Goal: Transaction & Acquisition: Obtain resource

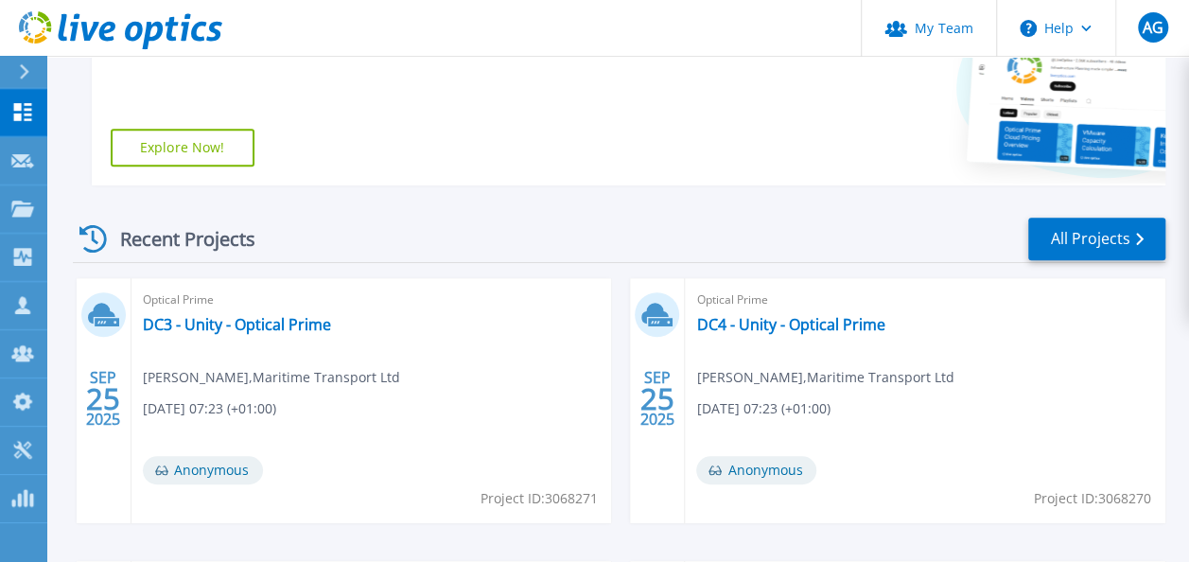
scroll to position [332, 0]
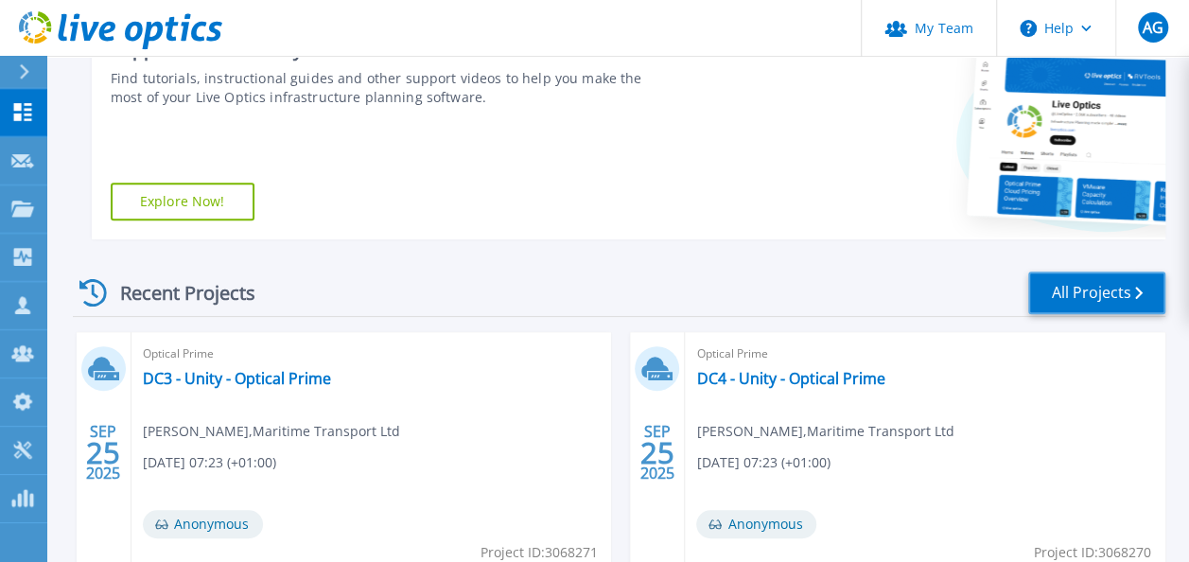
click at [1077, 289] on link "All Projects" at bounding box center [1096, 292] width 137 height 43
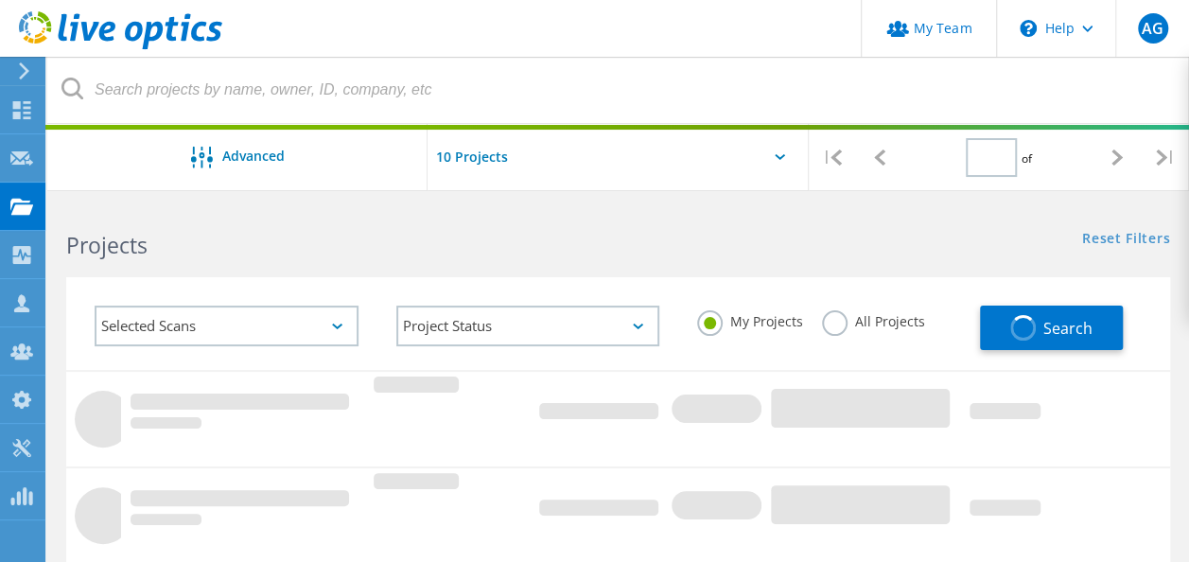
type input "1"
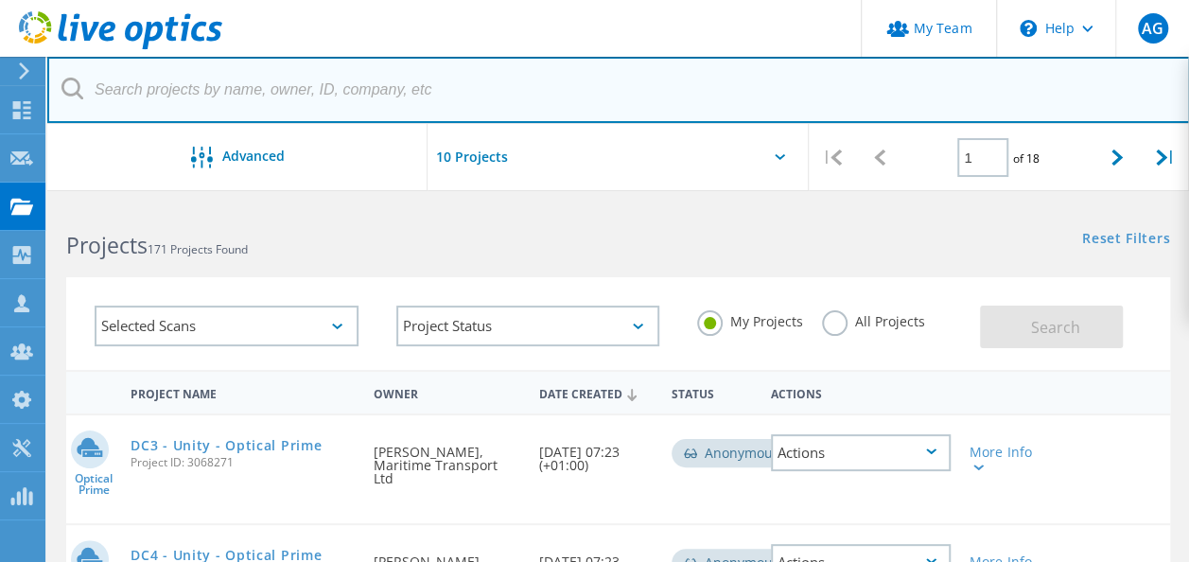
click at [394, 91] on input "text" at bounding box center [618, 90] width 1142 height 66
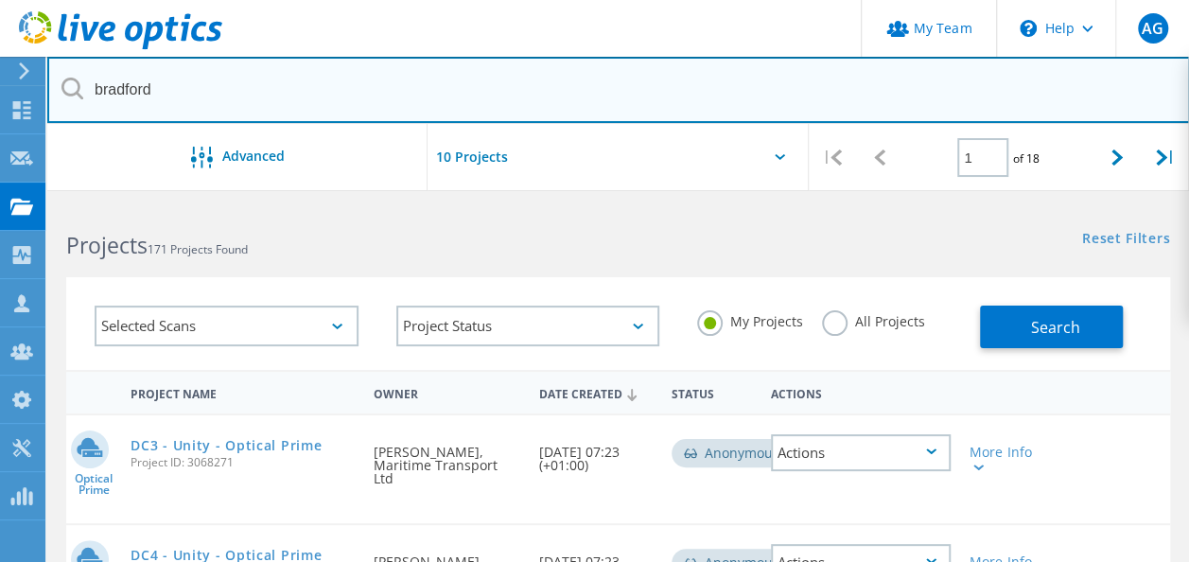
type input "bradford"
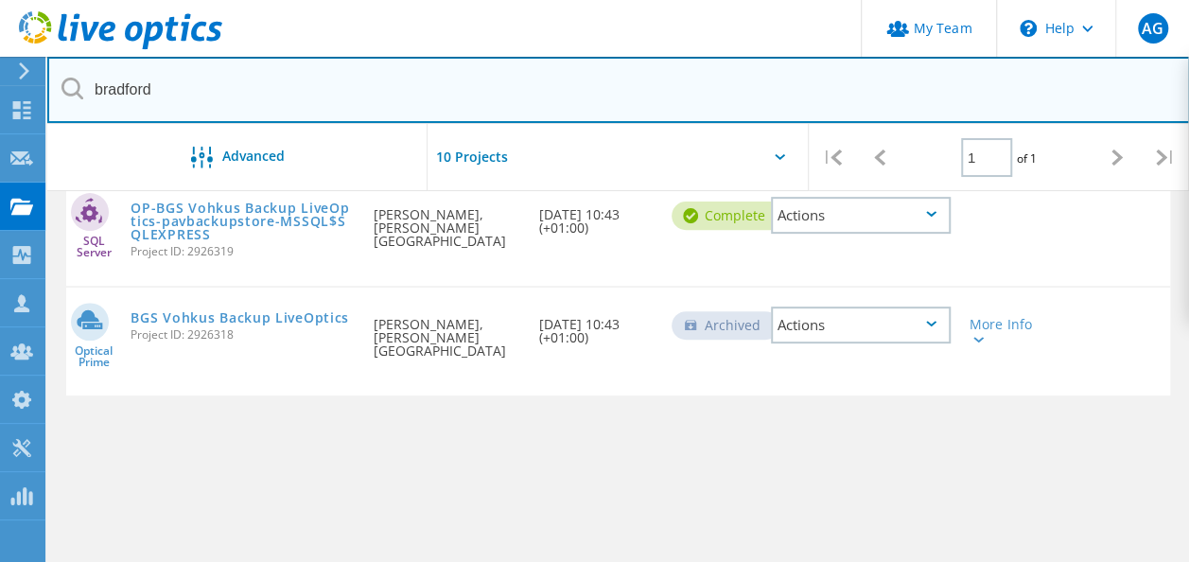
scroll to position [284, 0]
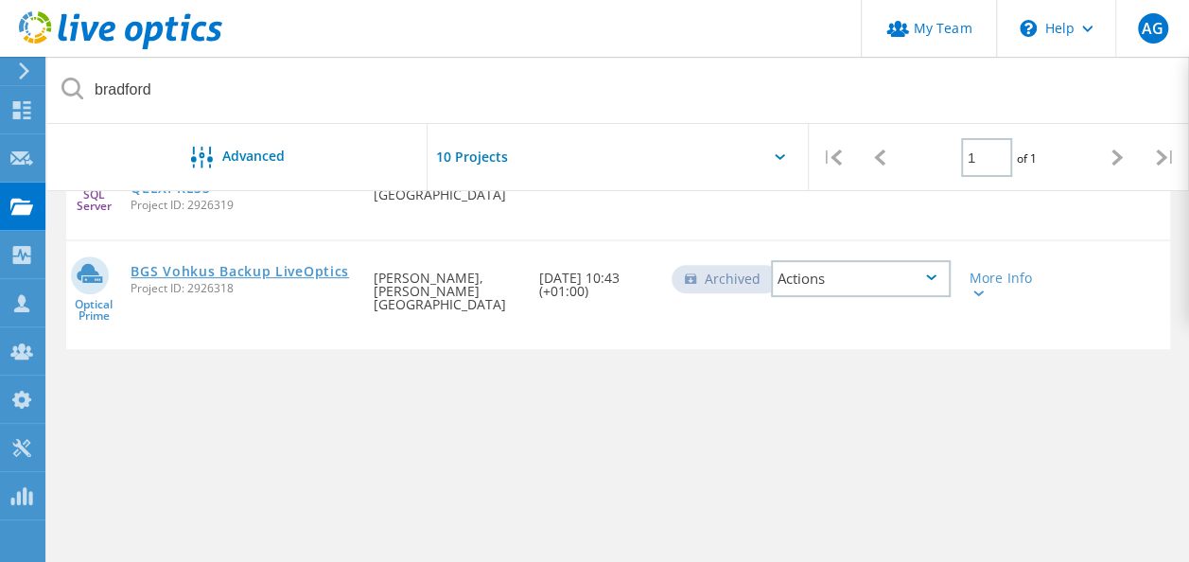
click at [259, 272] on link "BGS Vohkus Backup LiveOptics" at bounding box center [240, 271] width 218 height 13
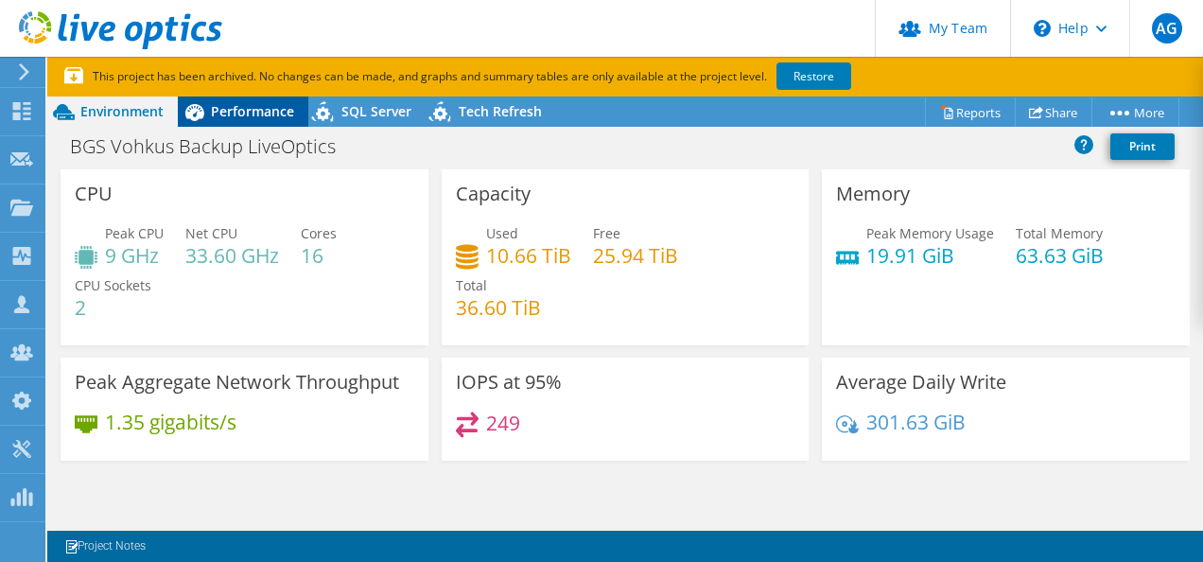
click at [251, 101] on div "Performance" at bounding box center [243, 111] width 131 height 30
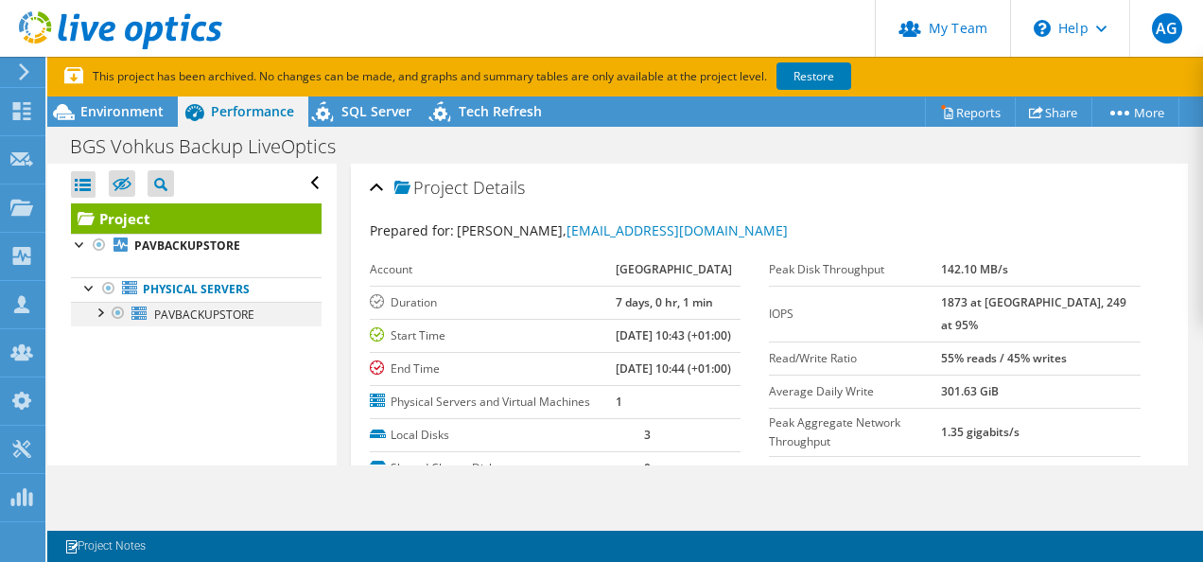
click at [104, 312] on div at bounding box center [99, 311] width 19 height 19
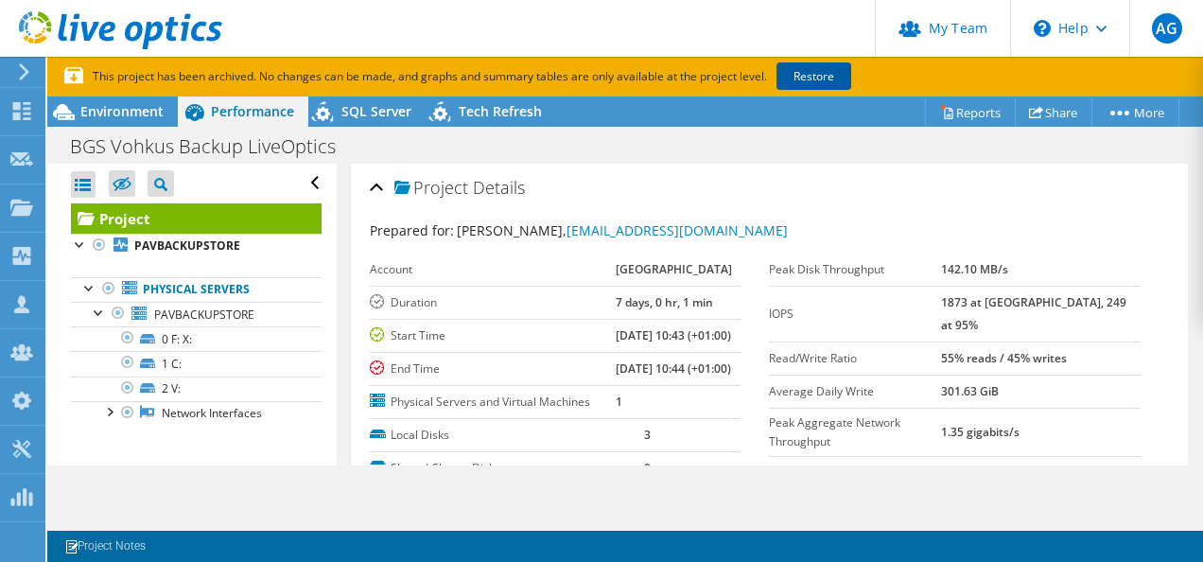
click at [823, 68] on link "Restore" at bounding box center [813, 75] width 75 height 27
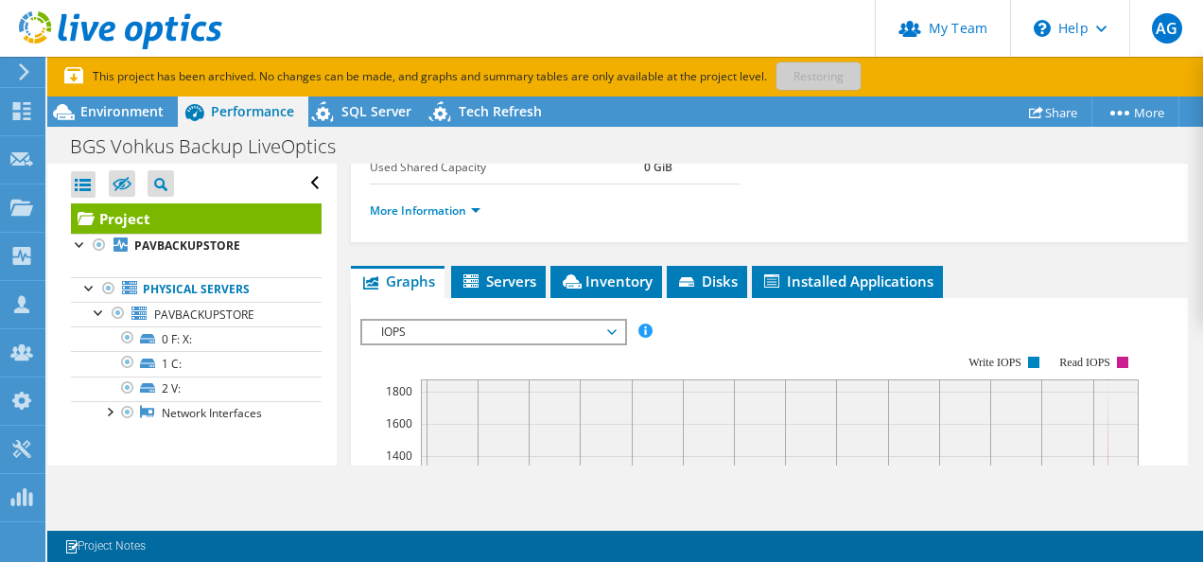
scroll to position [431, 0]
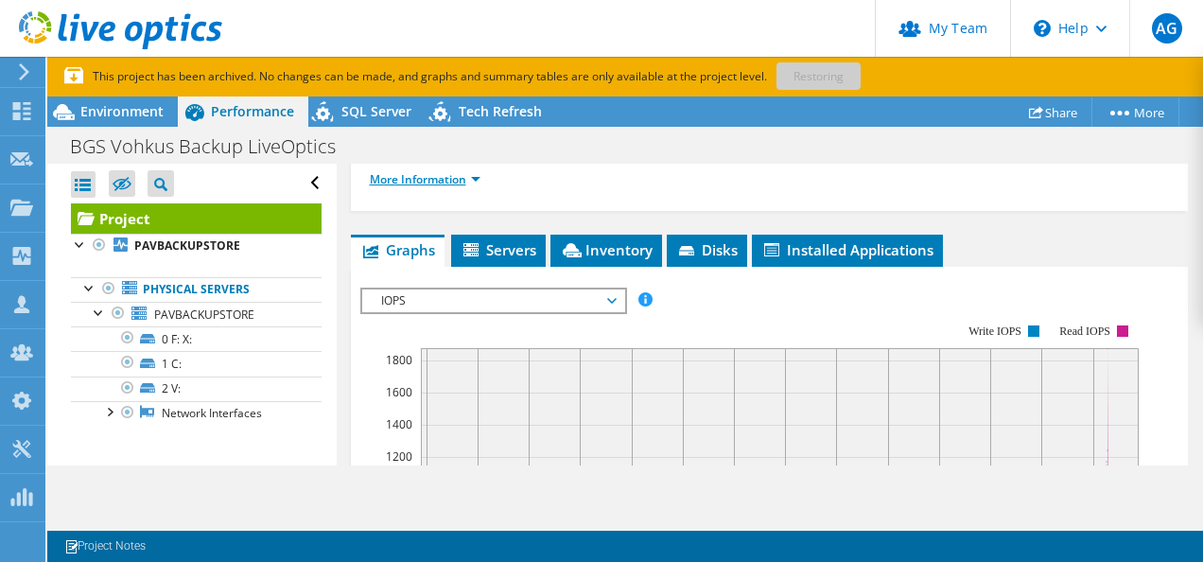
click at [478, 187] on link "More Information" at bounding box center [425, 179] width 111 height 16
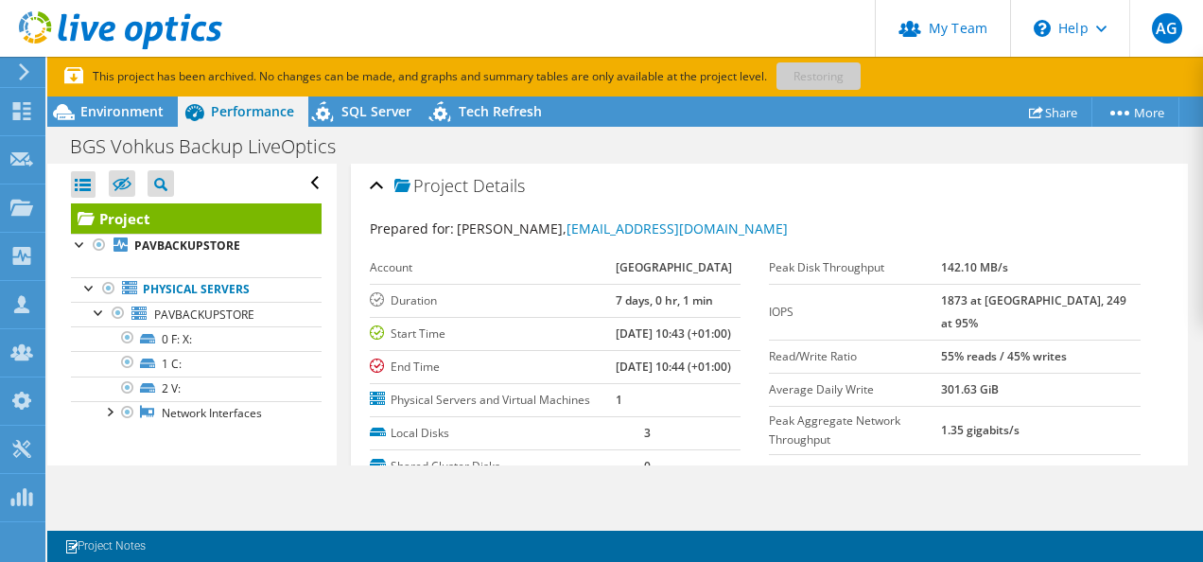
scroll to position [0, 0]
click at [373, 185] on div "Project Details" at bounding box center [770, 188] width 800 height 41
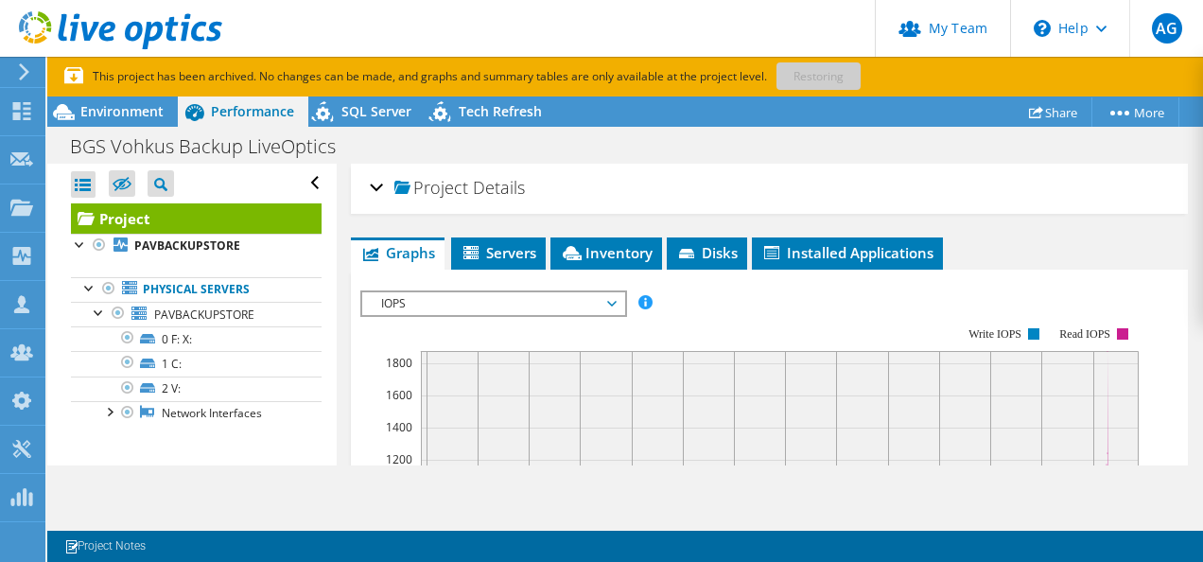
click at [373, 175] on div "Project Details" at bounding box center [770, 188] width 800 height 41
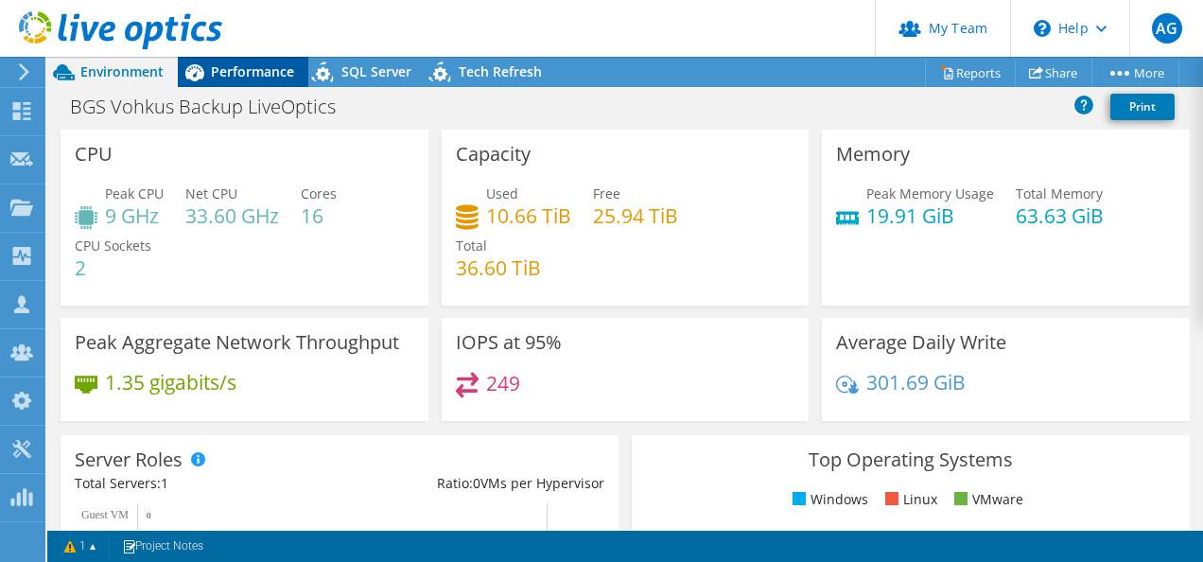
click at [240, 75] on span "Performance" at bounding box center [252, 71] width 83 height 18
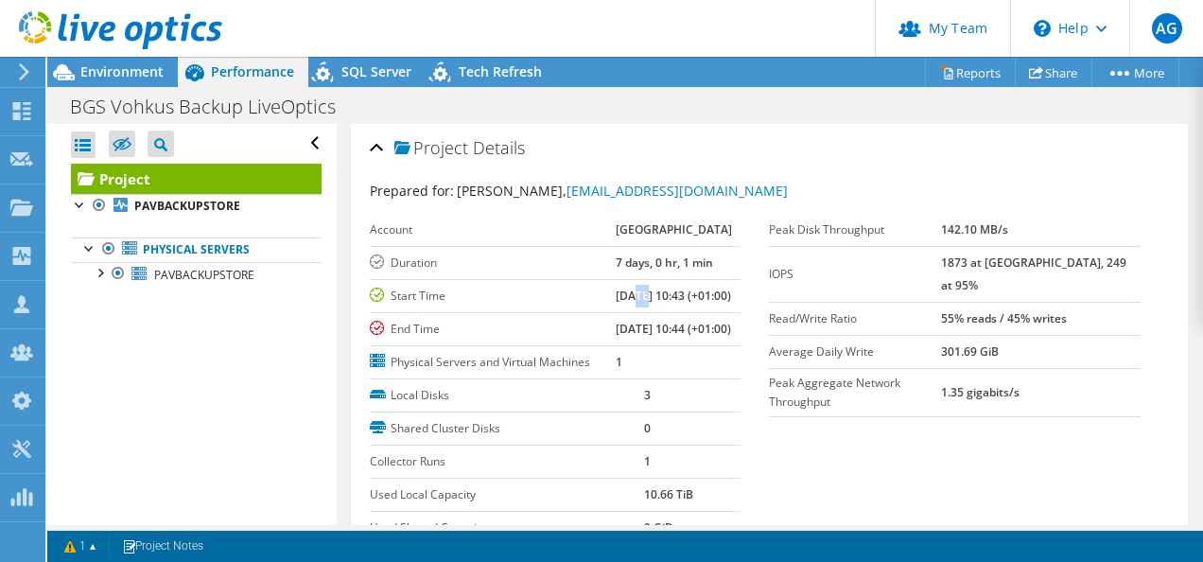
drag, startPoint x: 624, startPoint y: 313, endPoint x: 613, endPoint y: 316, distance: 11.7
click at [616, 304] on b "06/05/2025, 10:43 (+01:00)" at bounding box center [673, 296] width 115 height 16
drag, startPoint x: 613, startPoint y: 316, endPoint x: 805, endPoint y: 401, distance: 210.0
click at [805, 401] on section "Prepared for: Andrew Dawson, adawson@bradfordgrammar.com Account Bradford Gramm…" at bounding box center [770, 389] width 800 height 417
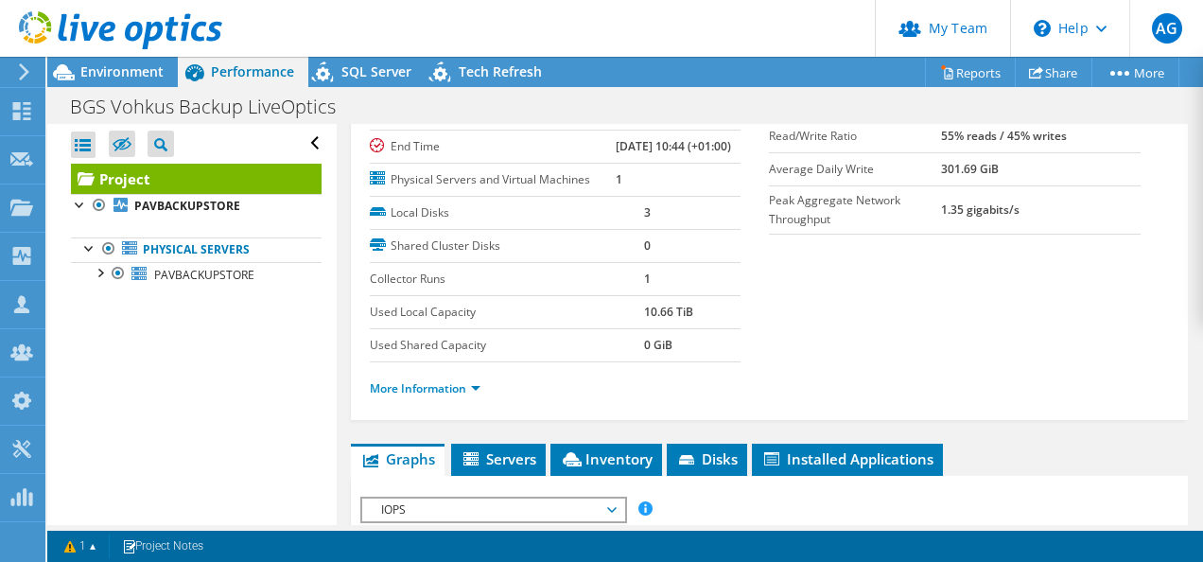
scroll to position [284, 0]
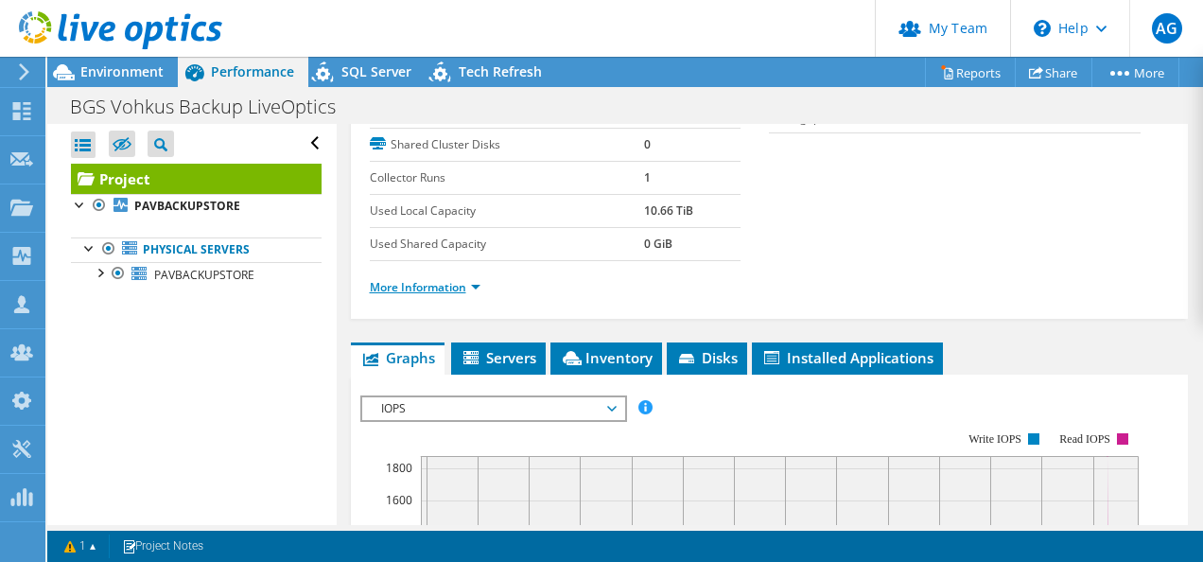
click at [479, 295] on link "More Information" at bounding box center [425, 287] width 111 height 16
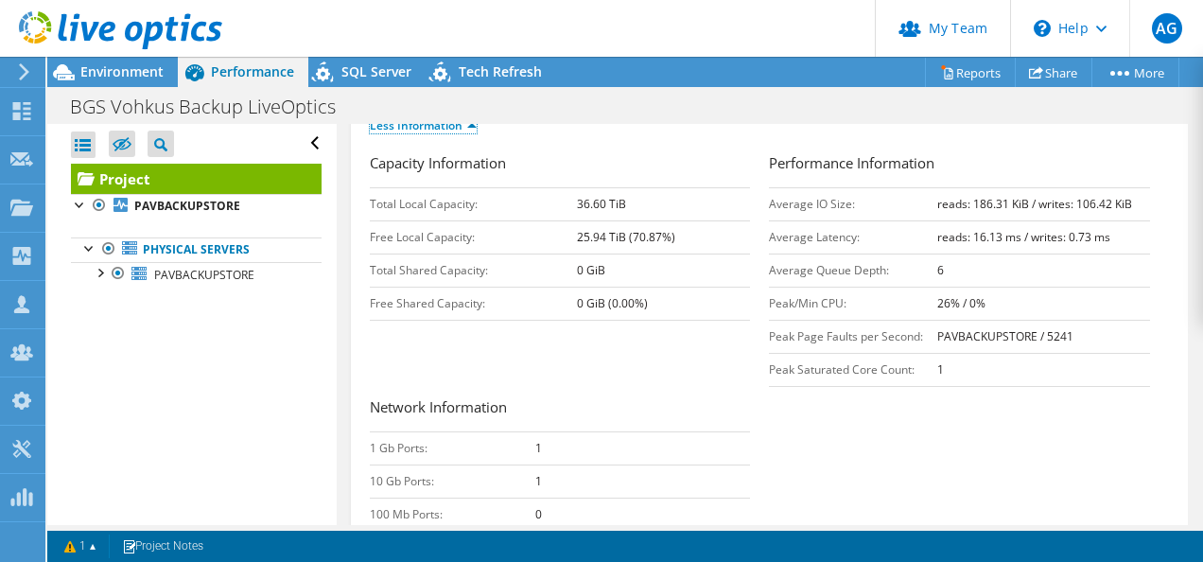
scroll to position [473, 0]
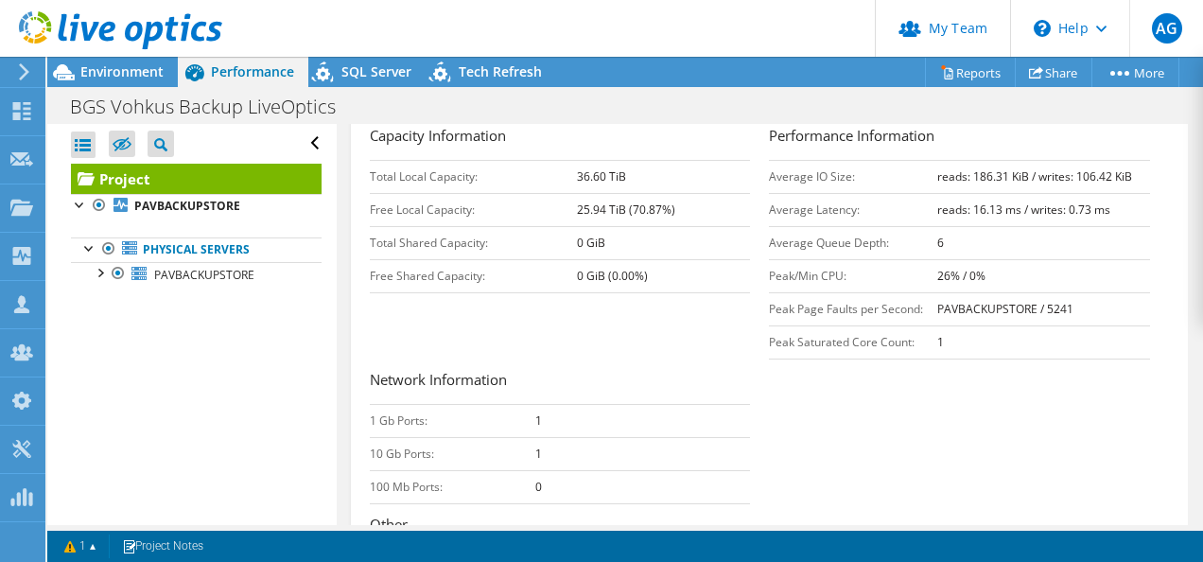
click at [135, 62] on div at bounding box center [111, 31] width 222 height 63
click at [121, 68] on span "Environment" at bounding box center [121, 71] width 83 height 18
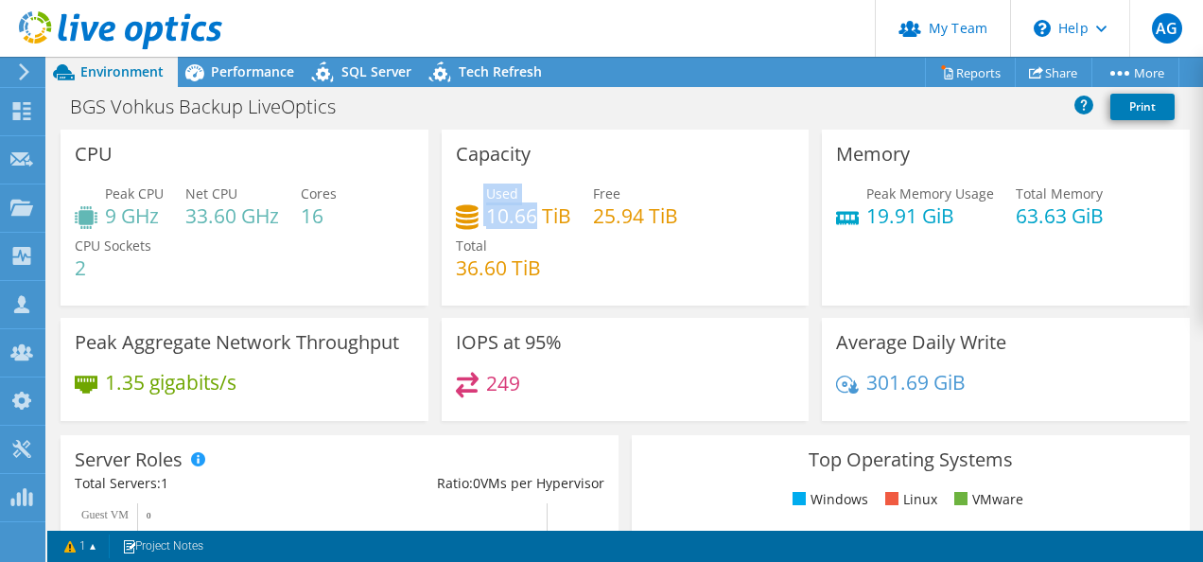
drag, startPoint x: 473, startPoint y: 216, endPoint x: 531, endPoint y: 213, distance: 57.8
click at [531, 213] on div "Used 10.66 TiB" at bounding box center [513, 204] width 115 height 43
click at [529, 219] on h4 "10.66 TiB" at bounding box center [528, 215] width 85 height 21
click at [525, 217] on h4 "10.66 TiB" at bounding box center [528, 215] width 85 height 21
click at [242, 85] on div "Performance" at bounding box center [243, 72] width 131 height 30
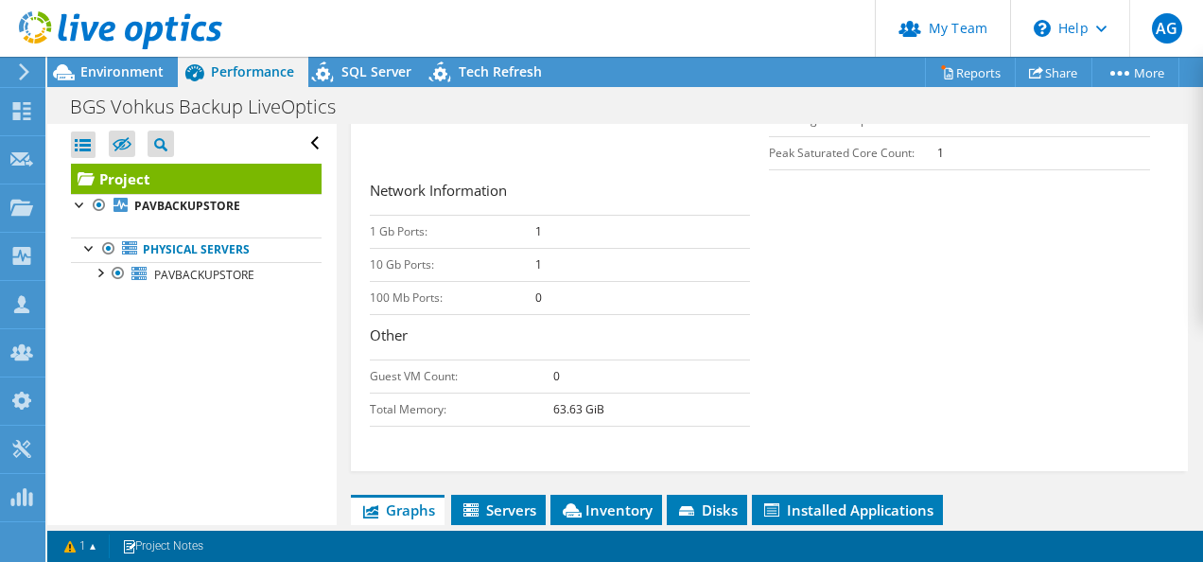
scroll to position [757, 0]
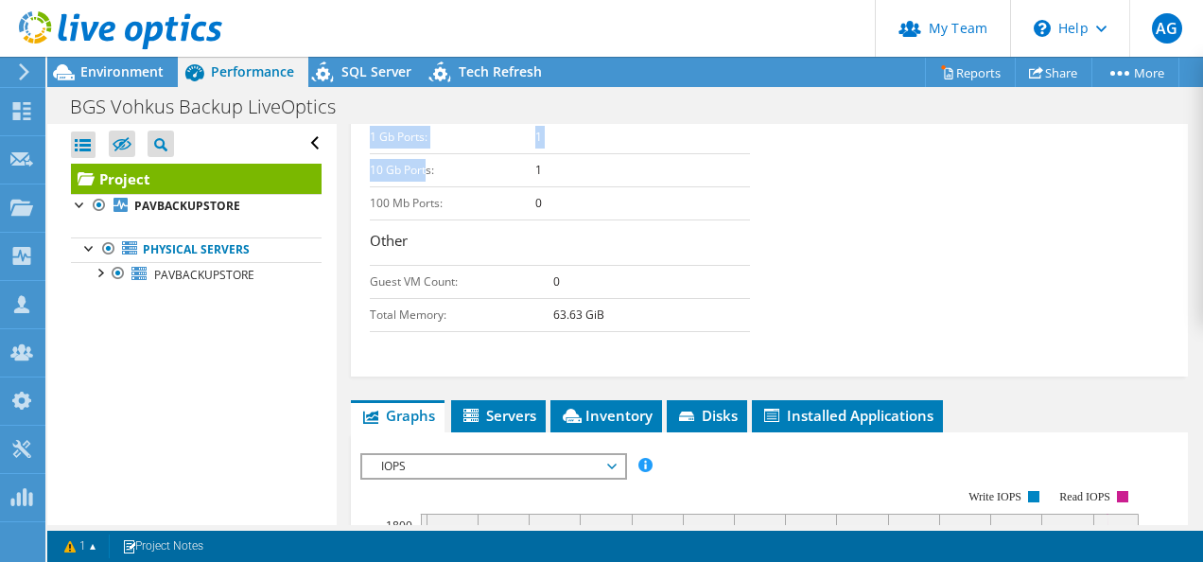
drag, startPoint x: 365, startPoint y: 244, endPoint x: 426, endPoint y: 245, distance: 60.5
click at [426, 186] on td "10 Gb Ports:" at bounding box center [453, 169] width 166 height 33
click at [430, 186] on td "10 Gb Ports:" at bounding box center [453, 169] width 166 height 33
drag, startPoint x: 365, startPoint y: 242, endPoint x: 430, endPoint y: 241, distance: 65.3
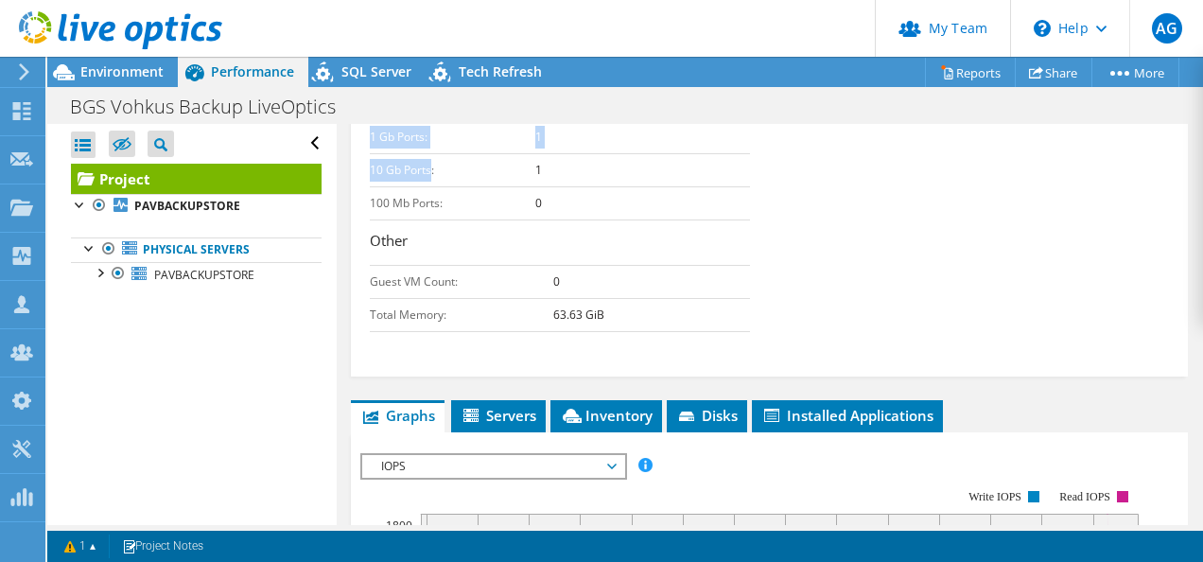
click at [430, 186] on td "10 Gb Ports:" at bounding box center [453, 169] width 166 height 33
click at [375, 153] on td "1 Gb Ports:" at bounding box center [453, 136] width 166 height 33
drag, startPoint x: 375, startPoint y: 213, endPoint x: 391, endPoint y: 217, distance: 16.5
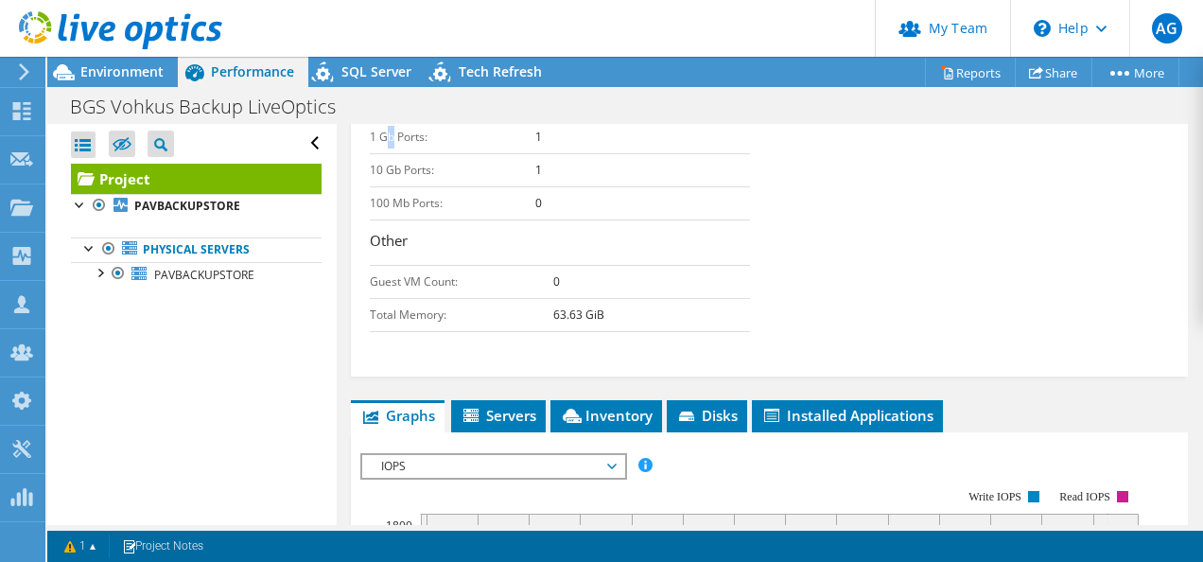
click at [391, 153] on td "1 Gb Ports:" at bounding box center [453, 136] width 166 height 33
click at [546, 153] on td "1" at bounding box center [643, 136] width 216 height 33
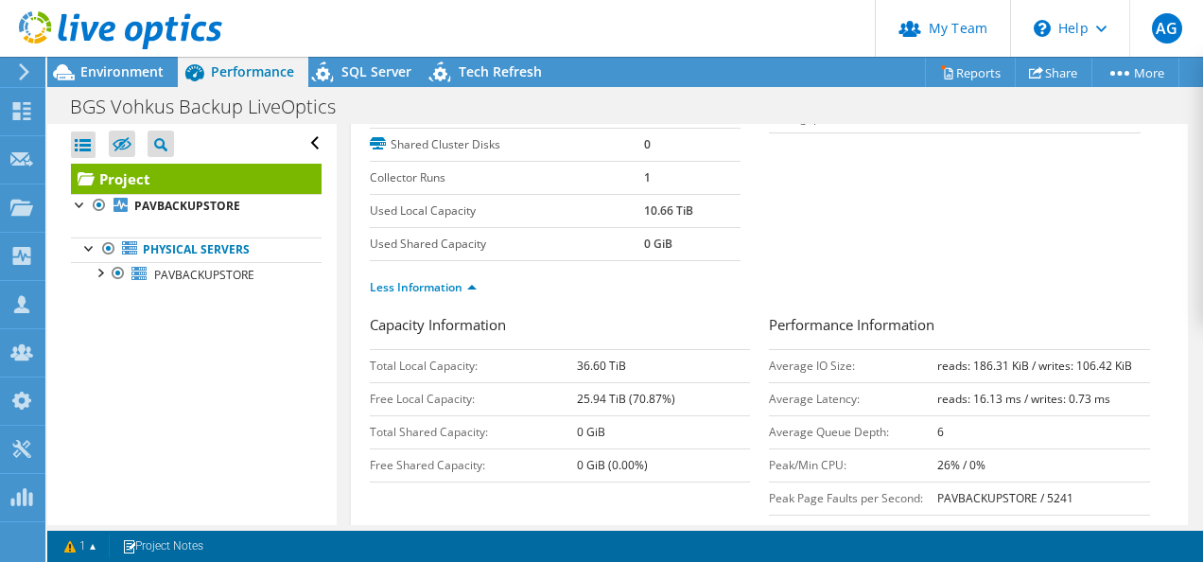
scroll to position [0, 0]
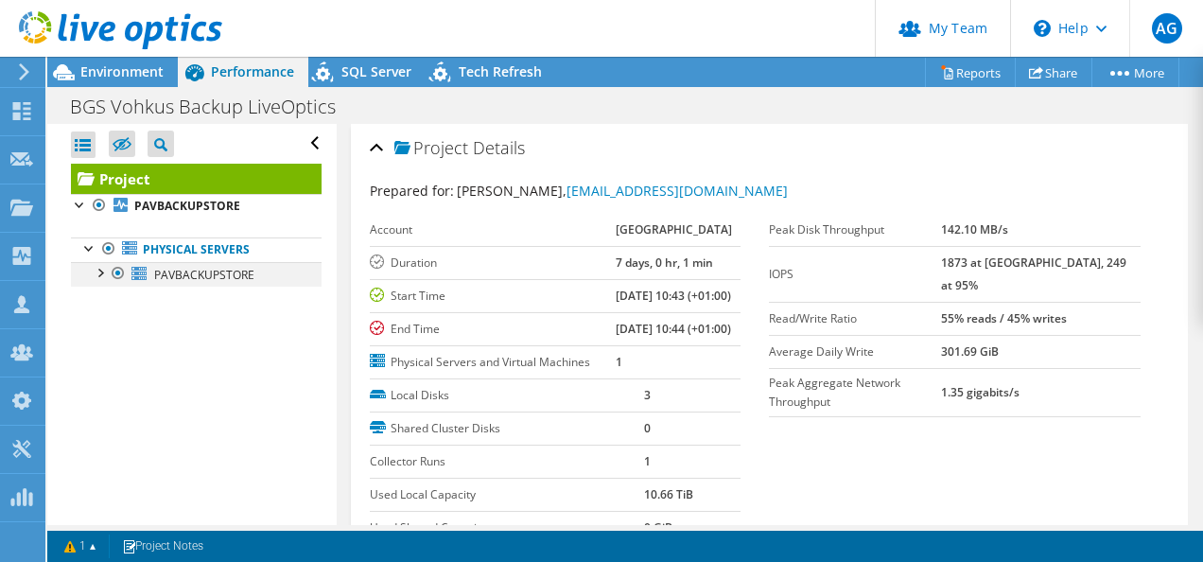
click at [103, 269] on div at bounding box center [99, 271] width 19 height 19
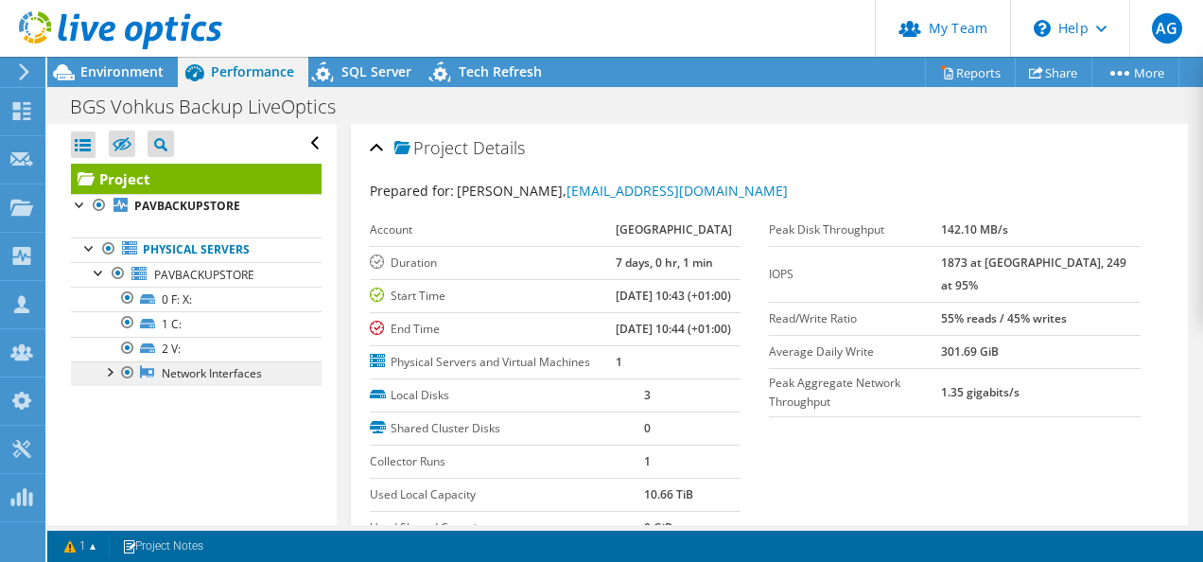
click at [194, 378] on link "Network Interfaces" at bounding box center [196, 373] width 251 height 25
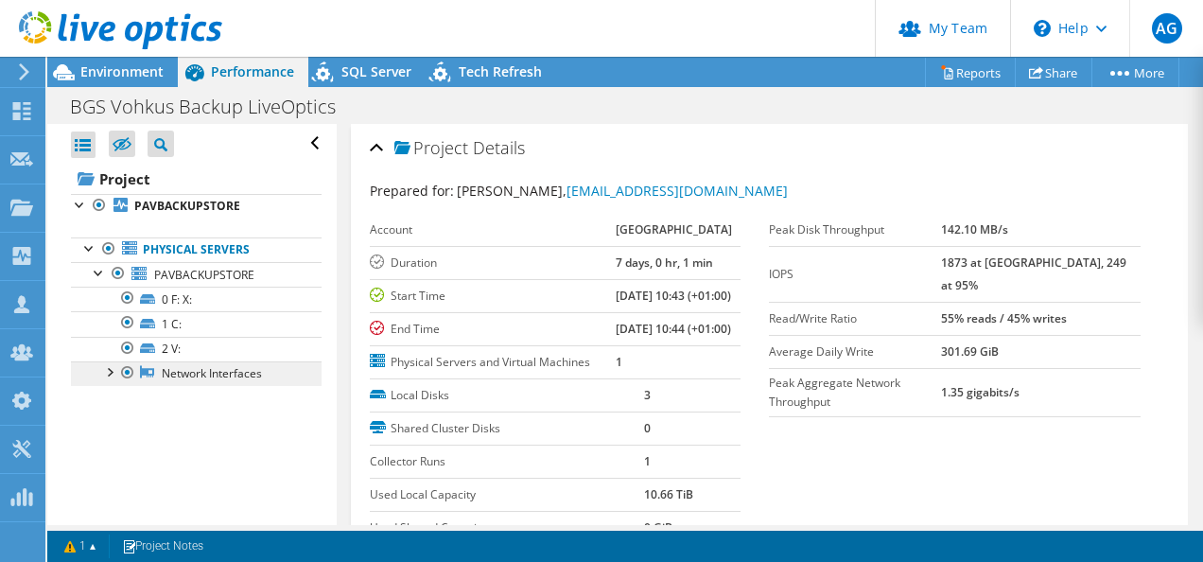
click at [204, 365] on link "Network Interfaces" at bounding box center [196, 373] width 251 height 25
click at [147, 373] on icon at bounding box center [147, 372] width 14 height 12
click at [144, 369] on icon at bounding box center [147, 372] width 14 height 12
click at [210, 369] on link "Network Interfaces" at bounding box center [196, 373] width 251 height 25
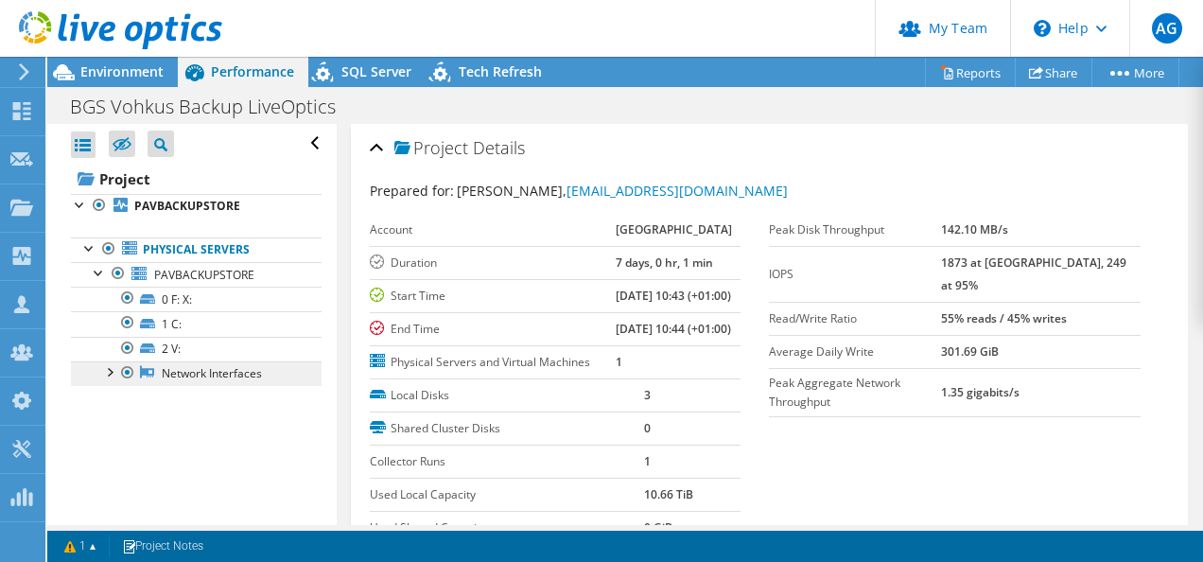
click at [210, 369] on link "Network Interfaces" at bounding box center [196, 373] width 251 height 25
drag, startPoint x: 210, startPoint y: 369, endPoint x: 190, endPoint y: 371, distance: 20.0
click at [190, 371] on link "Network Interfaces" at bounding box center [196, 373] width 251 height 25
click at [218, 392] on ul "Physical Servers PAVBACKUPSTORE 0 F: X: 1 C:" at bounding box center [196, 311] width 251 height 186
click at [99, 368] on div at bounding box center [108, 370] width 19 height 19
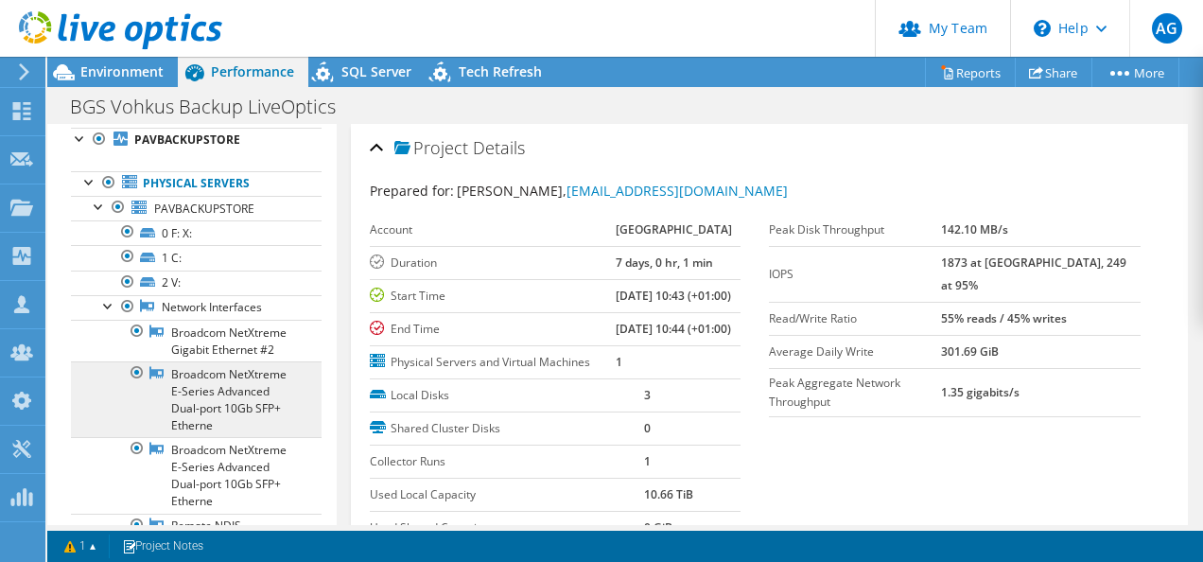
scroll to position [95, 0]
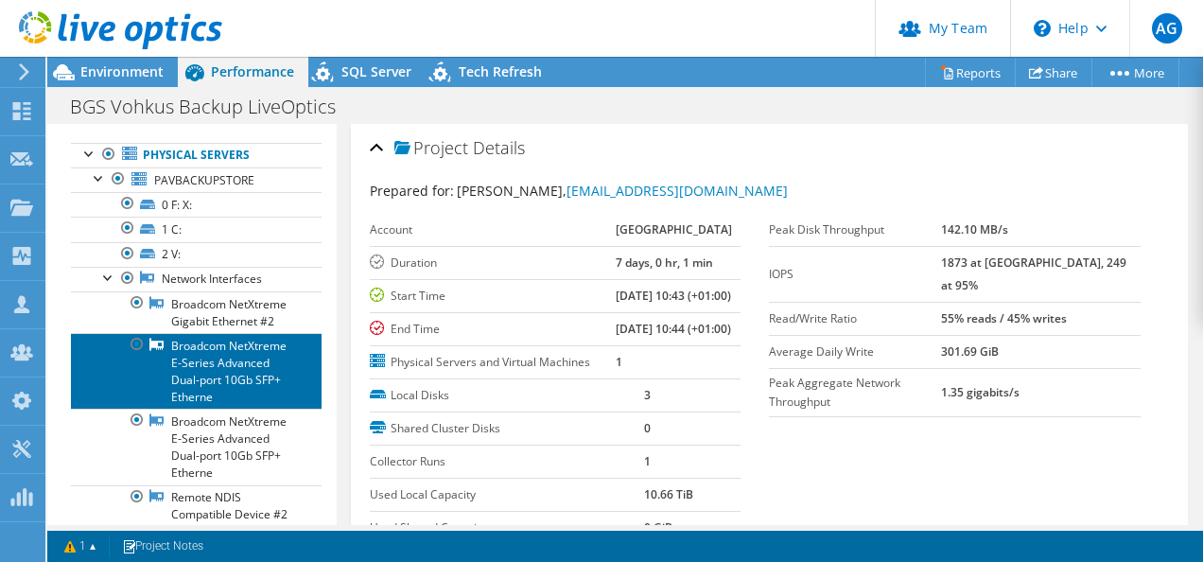
click at [250, 391] on link "Broadcom NetXtreme E-Series Advanced Dual-port 10Gb SFP+ Etherne" at bounding box center [196, 371] width 251 height 76
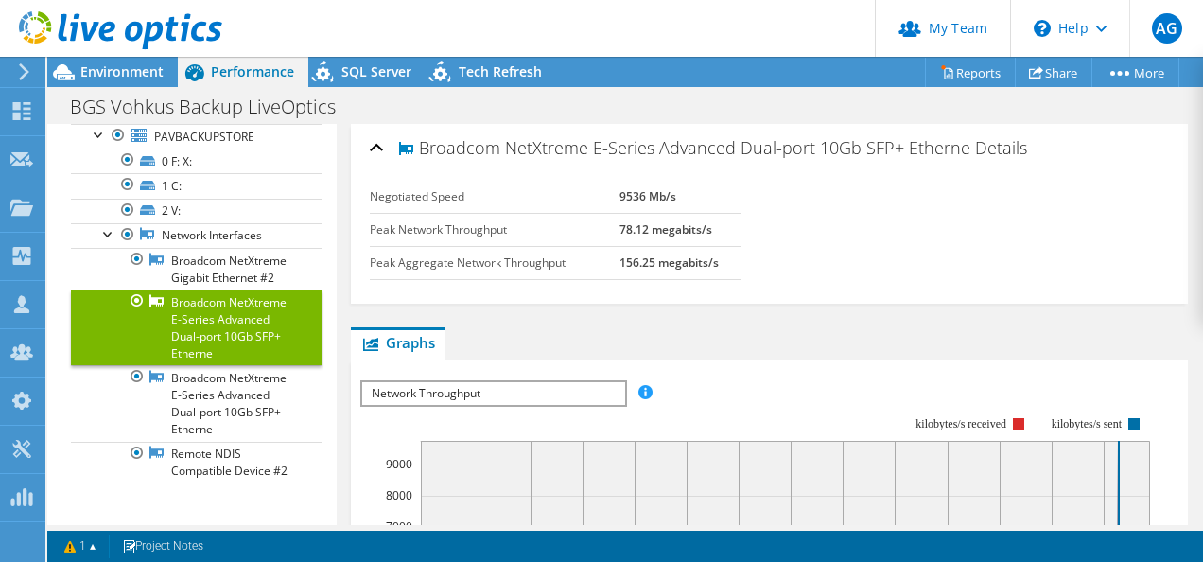
scroll to position [168, 0]
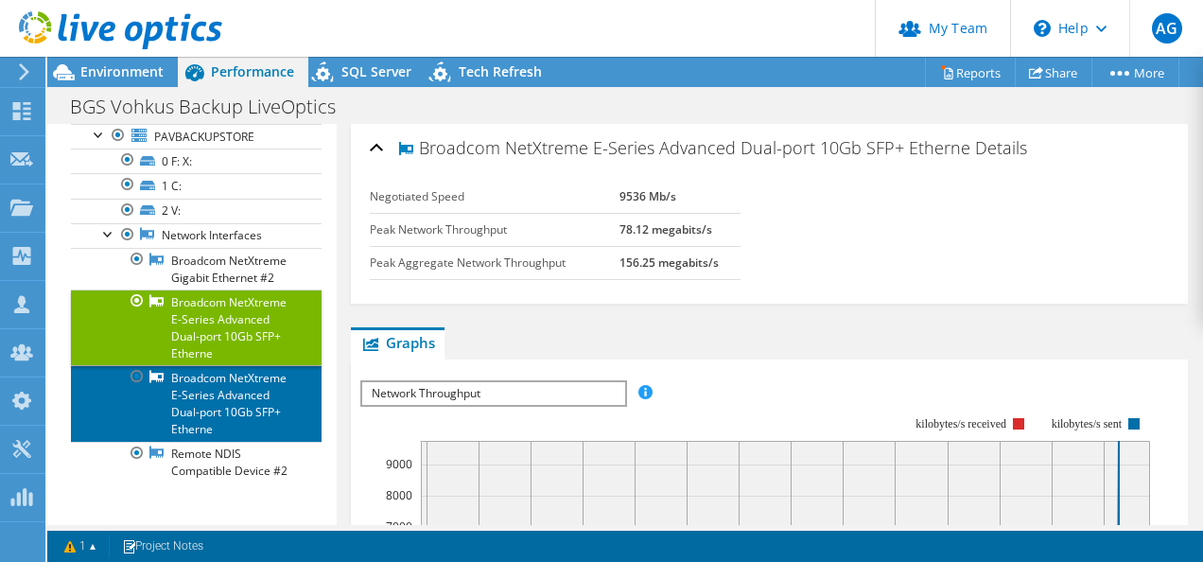
click at [249, 375] on link "Broadcom NetXtreme E-Series Advanced Dual-port 10Gb SFP+ Etherne" at bounding box center [196, 403] width 251 height 76
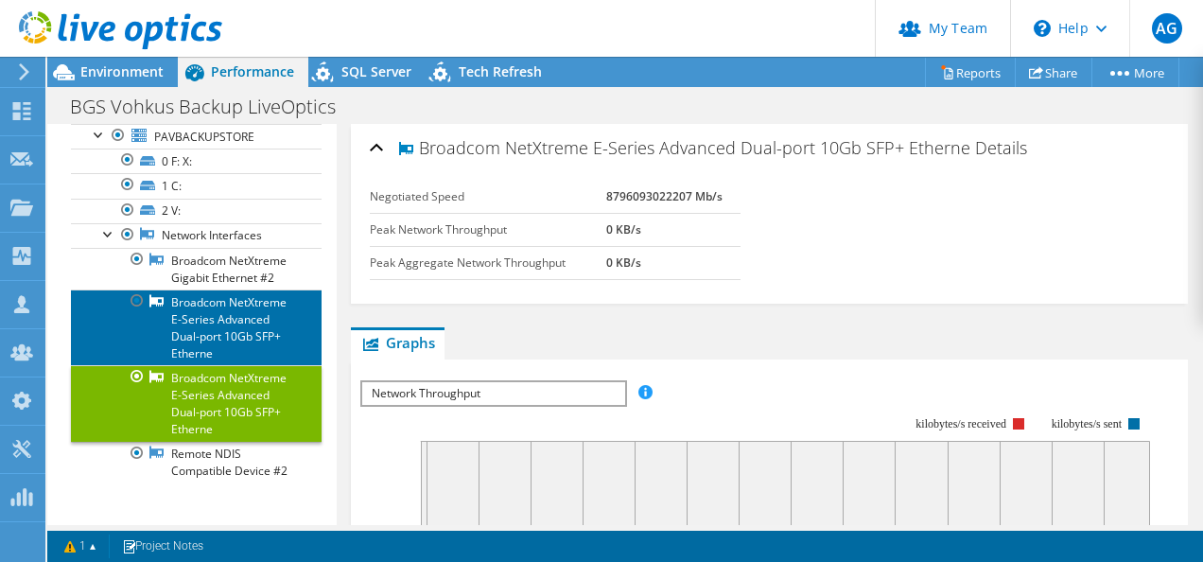
click at [250, 327] on link "Broadcom NetXtreme E-Series Advanced Dual-port 10Gb SFP+ Etherne" at bounding box center [196, 327] width 251 height 76
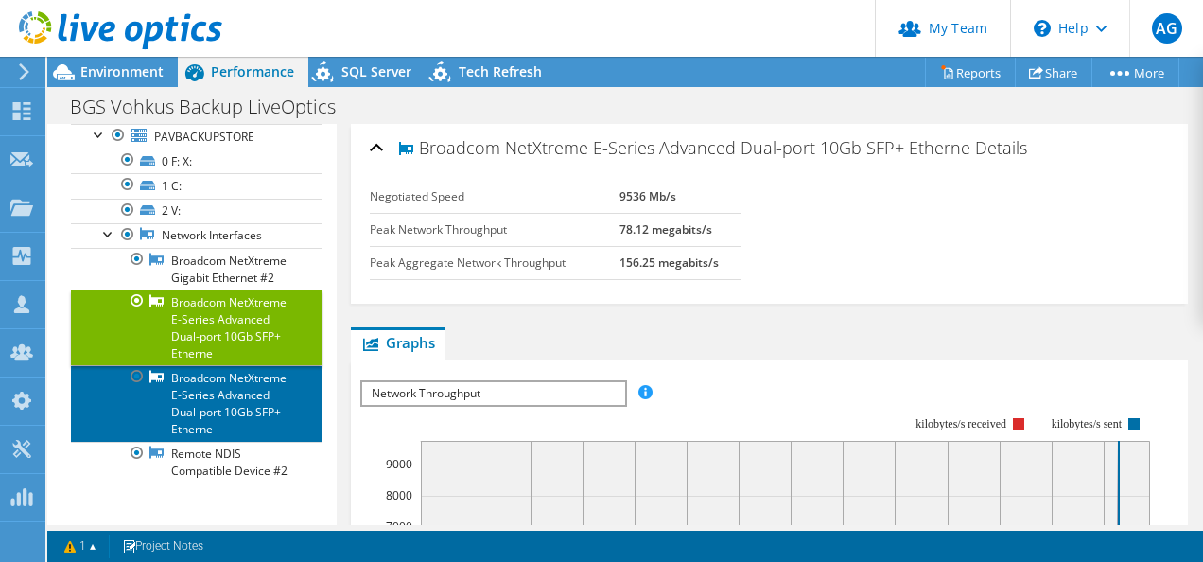
click at [242, 376] on link "Broadcom NetXtreme E-Series Advanced Dual-port 10Gb SFP+ Etherne" at bounding box center [196, 403] width 251 height 76
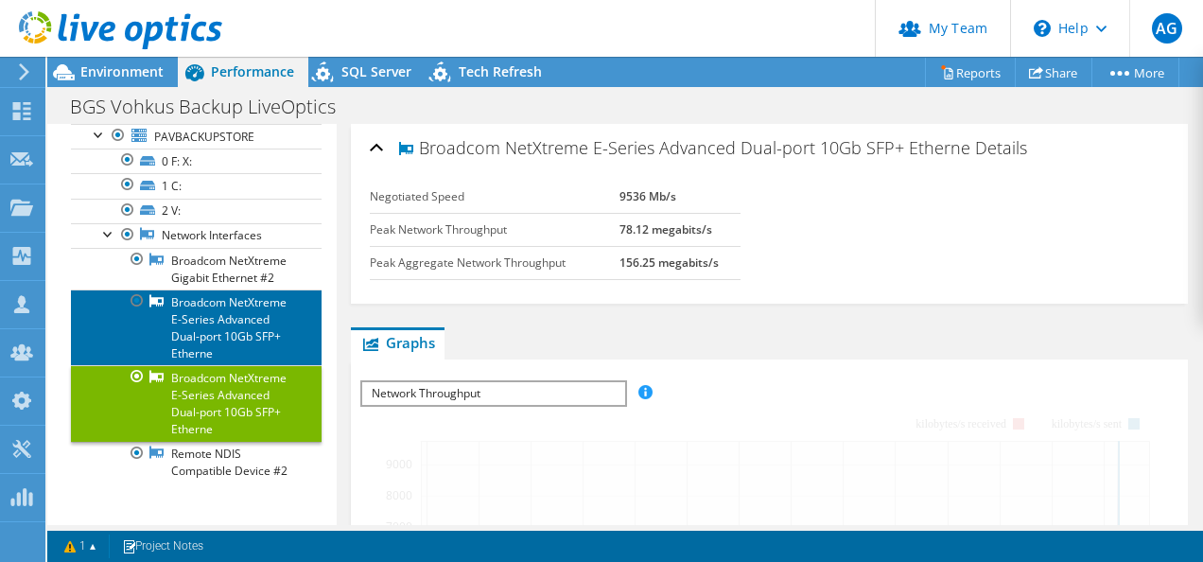
click at [240, 308] on link "Broadcom NetXtreme E-Series Advanced Dual-port 10Gb SFP+ Etherne" at bounding box center [196, 327] width 251 height 76
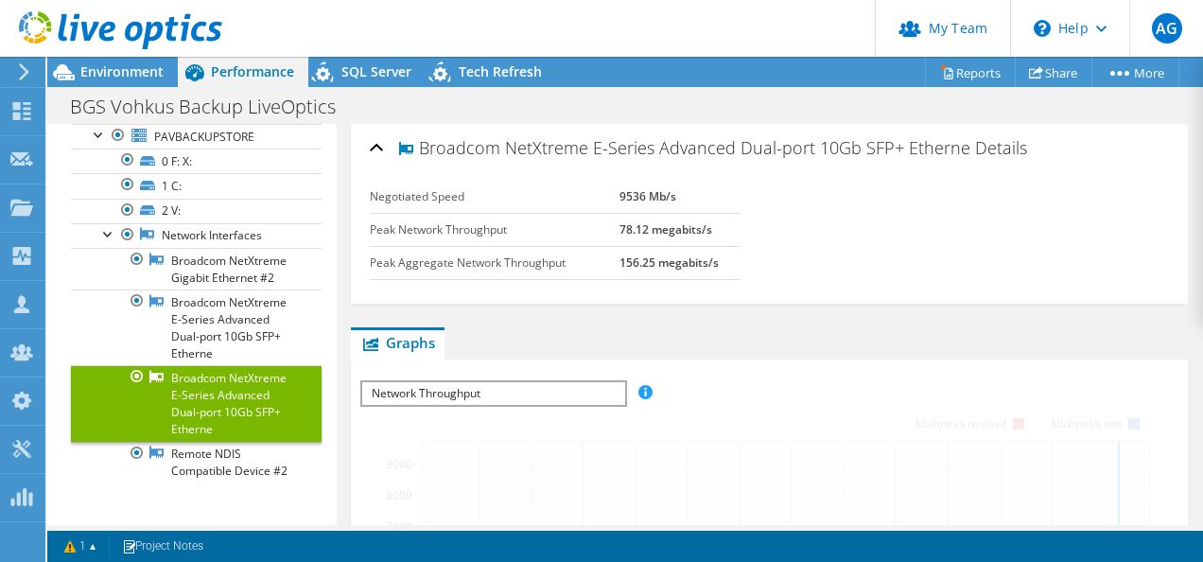
click at [239, 368] on link "Broadcom NetXtreme E-Series Advanced Dual-port 10Gb SFP+ Etherne" at bounding box center [196, 403] width 251 height 76
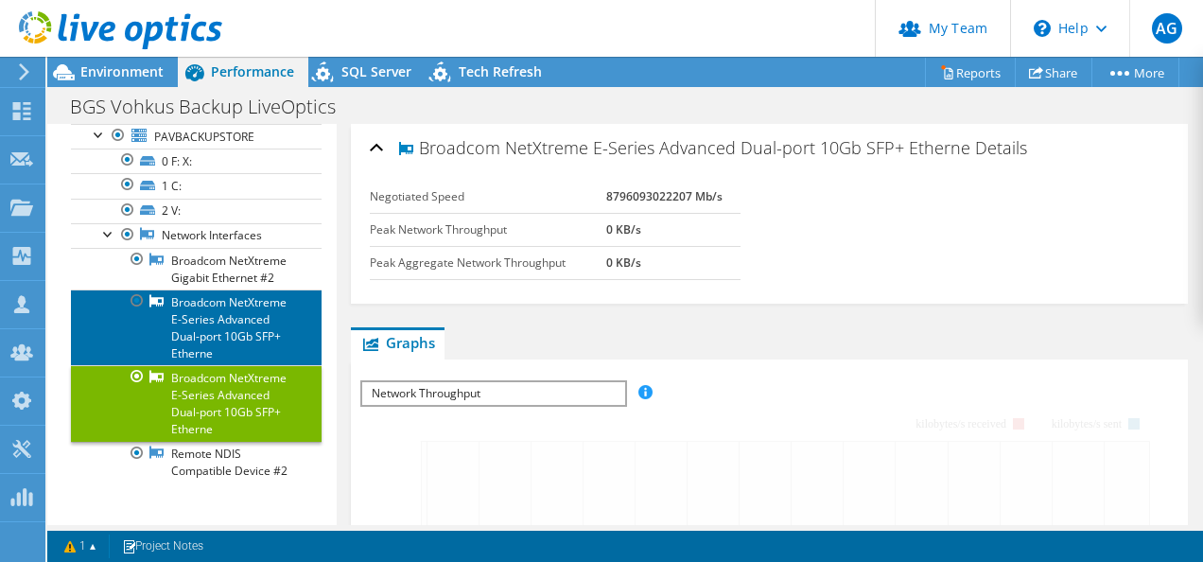
click at [242, 299] on link "Broadcom NetXtreme E-Series Advanced Dual-port 10Gb SFP+ Etherne" at bounding box center [196, 327] width 251 height 76
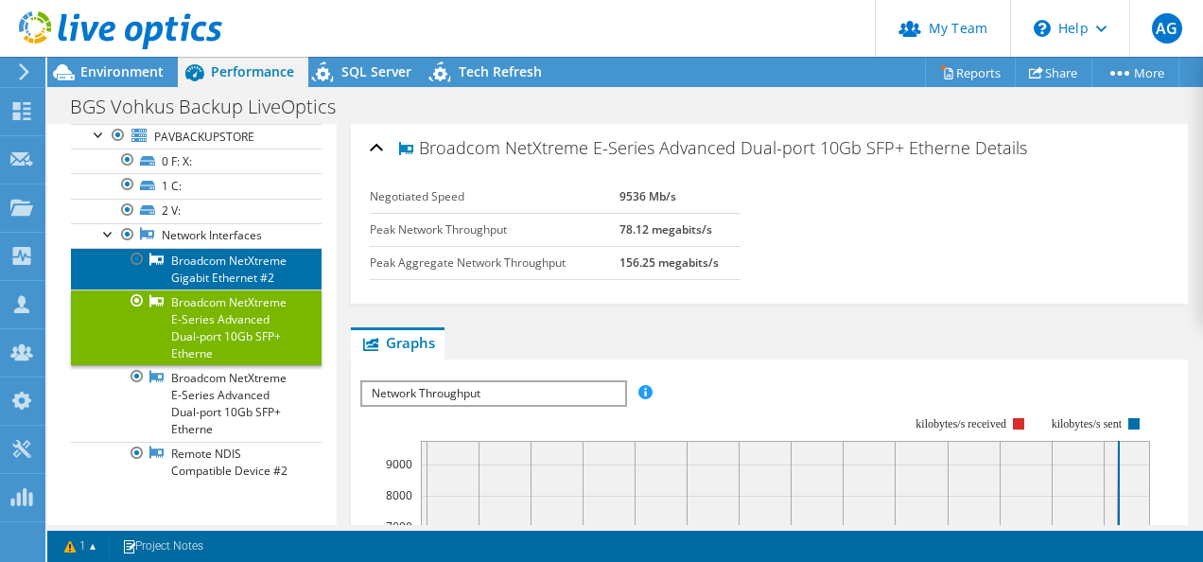
click at [204, 248] on link "Broadcom NetXtreme Gigabit Ethernet #2" at bounding box center [196, 269] width 251 height 42
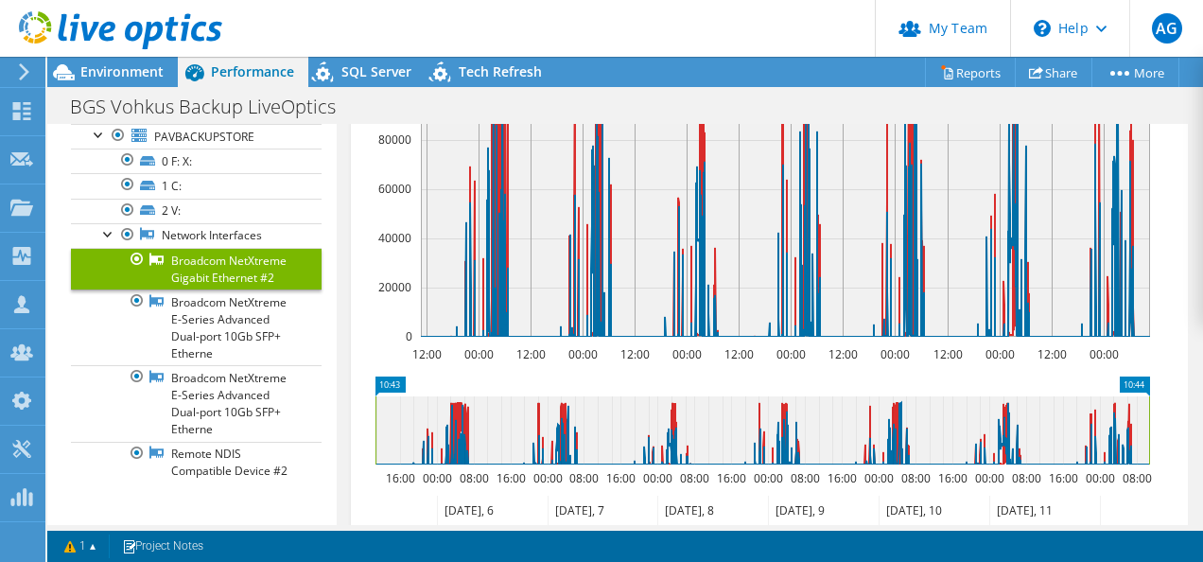
scroll to position [628, 0]
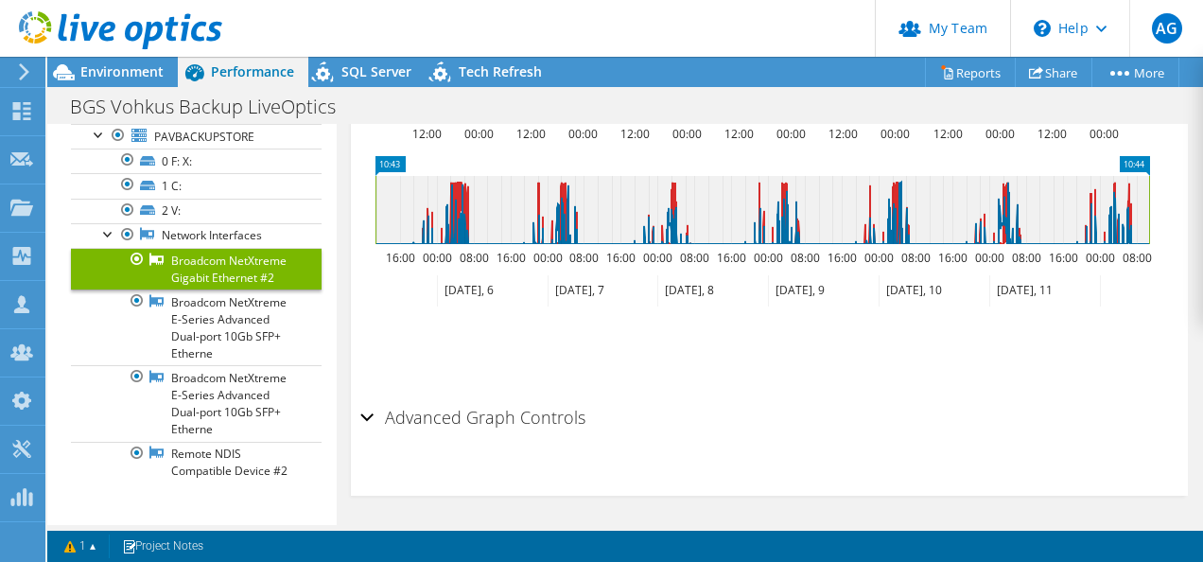
click at [373, 411] on div "Advanced Graph Controls" at bounding box center [769, 418] width 819 height 41
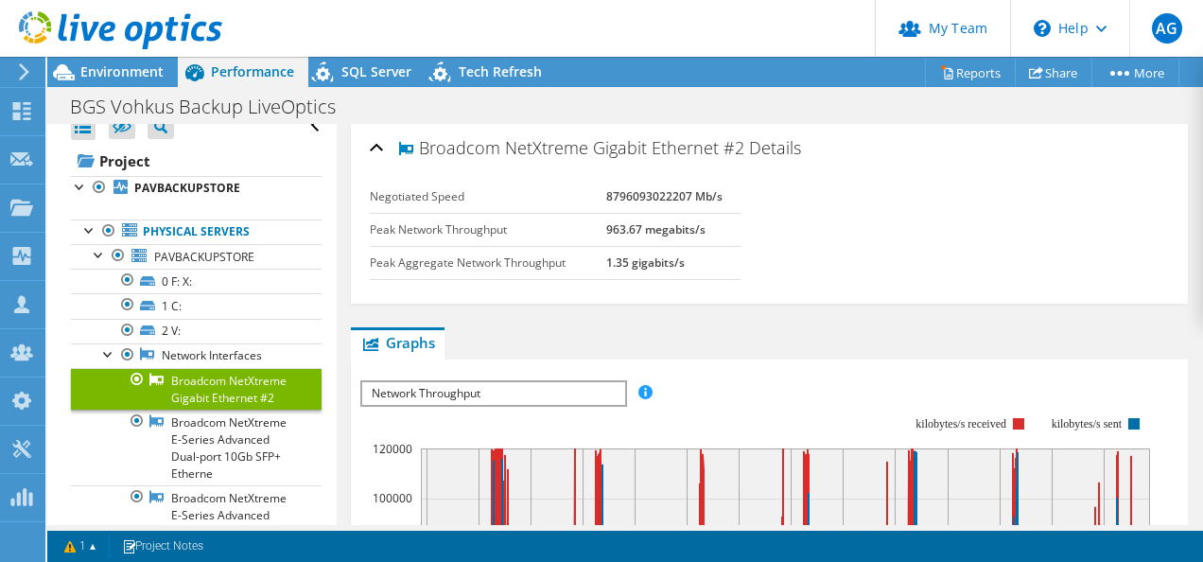
scroll to position [0, 0]
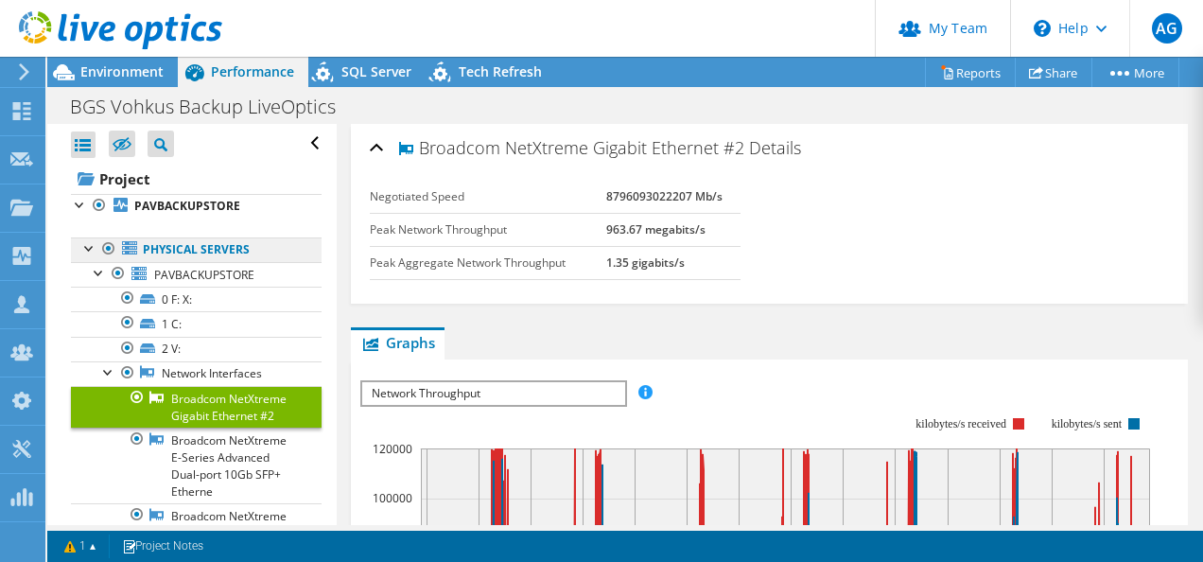
click at [185, 250] on link "Physical Servers" at bounding box center [196, 249] width 251 height 25
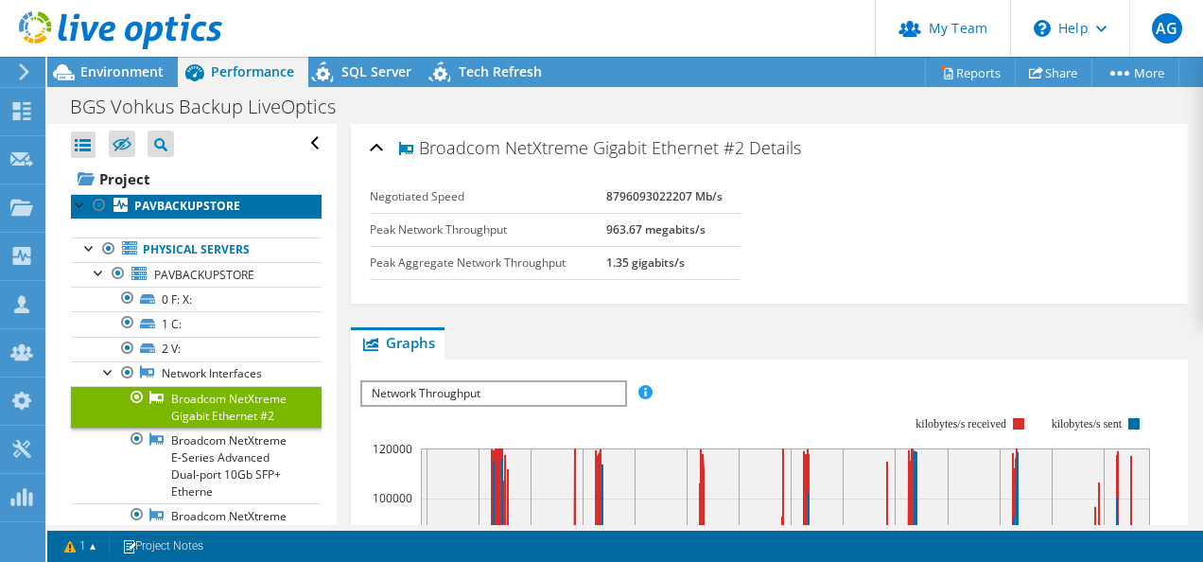
click at [166, 204] on b "PAVBACKUPSTORE" at bounding box center [187, 206] width 106 height 16
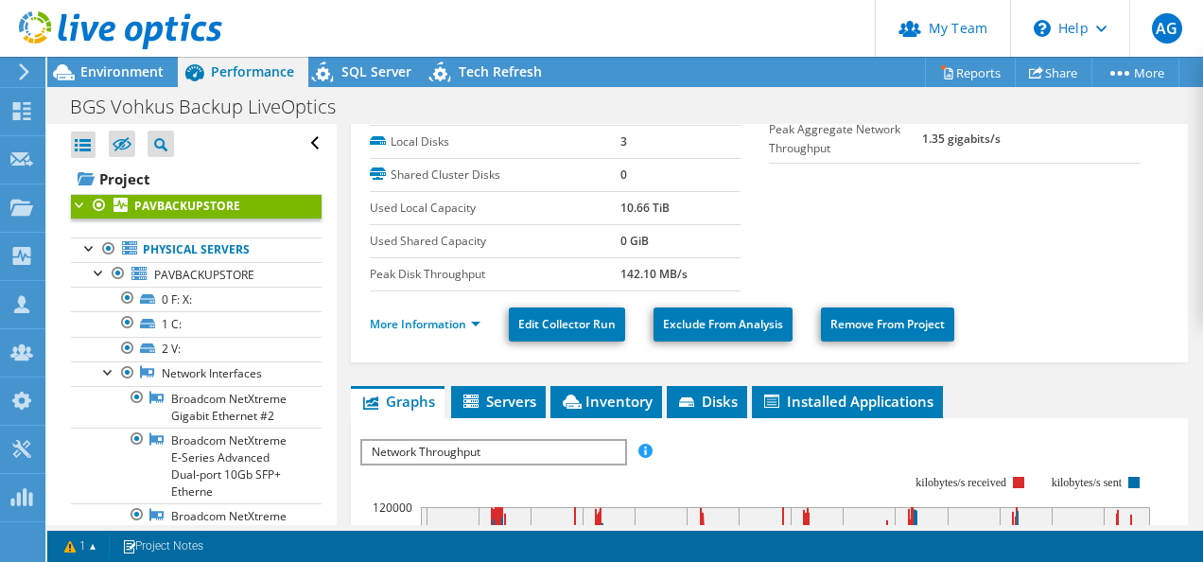
scroll to position [189, 0]
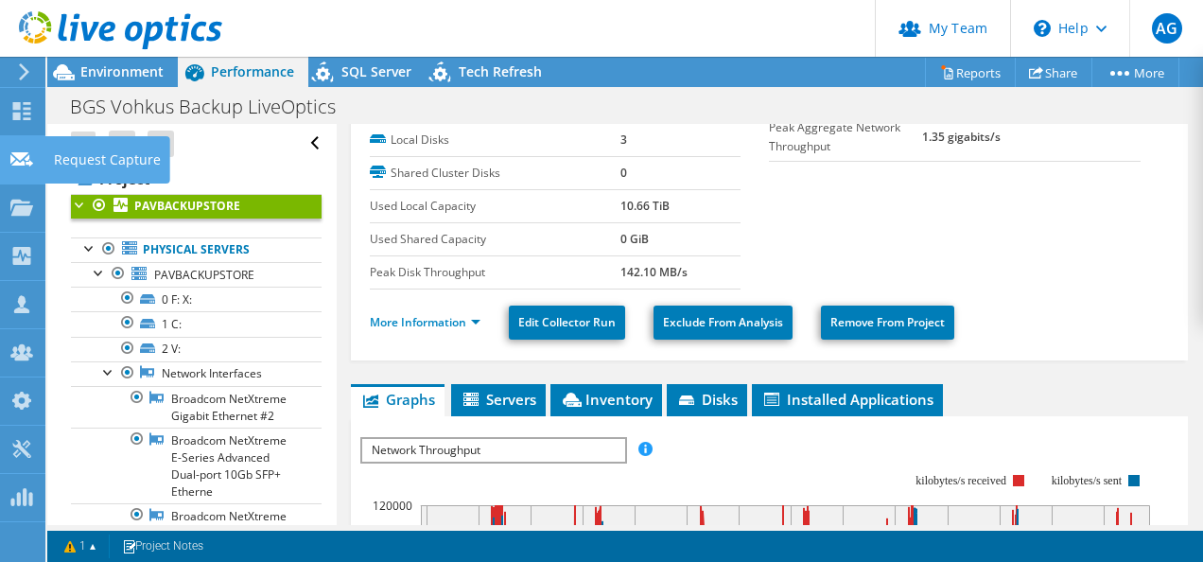
click at [23, 153] on use at bounding box center [21, 158] width 23 height 14
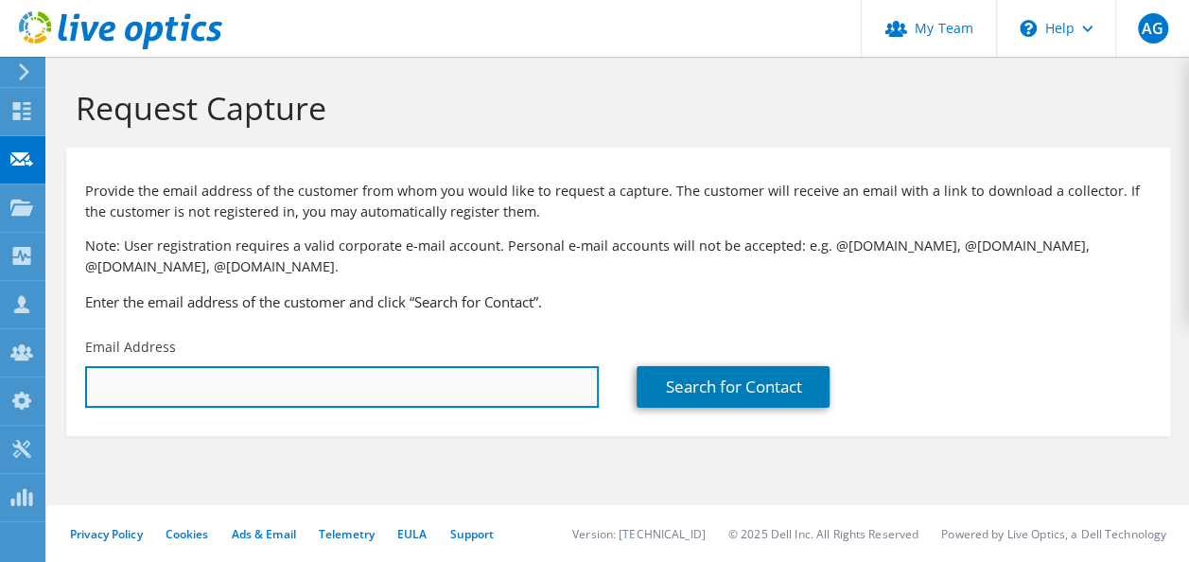
drag, startPoint x: 340, startPoint y: 393, endPoint x: 416, endPoint y: 395, distance: 75.7
click at [340, 393] on input "text" at bounding box center [342, 387] width 514 height 42
paste input "[EMAIL_ADDRESS][DOMAIN_NAME]"
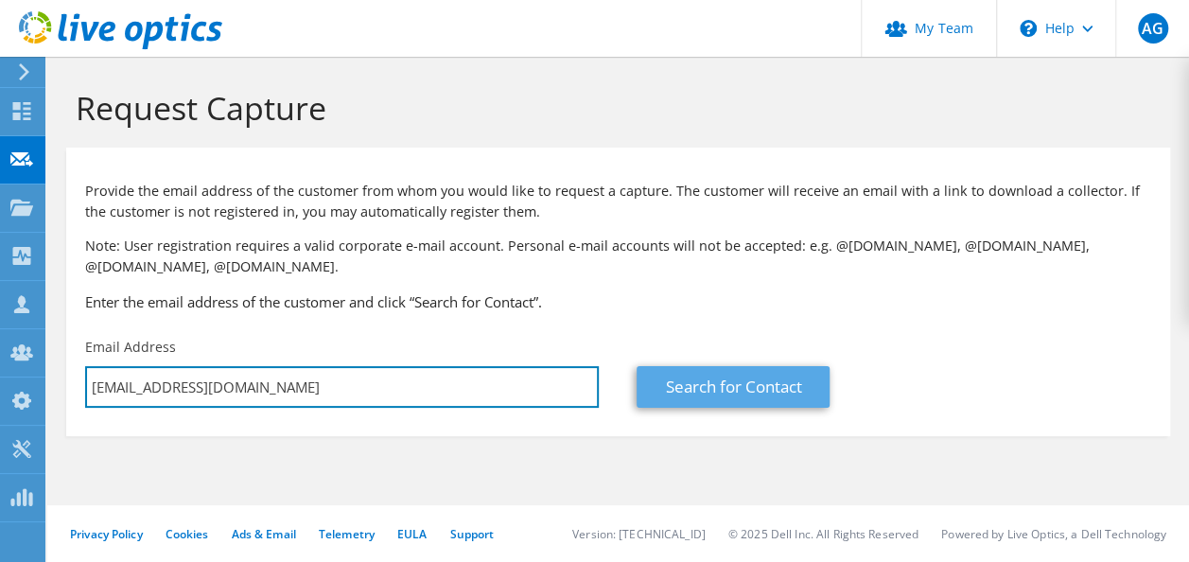
type input "[EMAIL_ADDRESS][DOMAIN_NAME]"
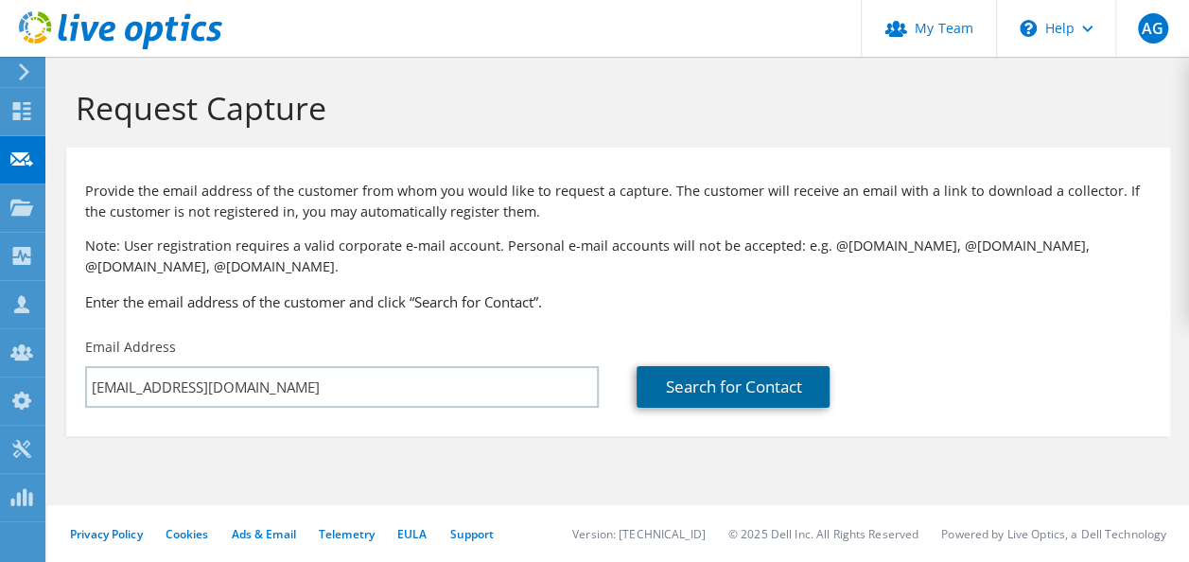
click at [736, 382] on link "Search for Contact" at bounding box center [732, 387] width 193 height 42
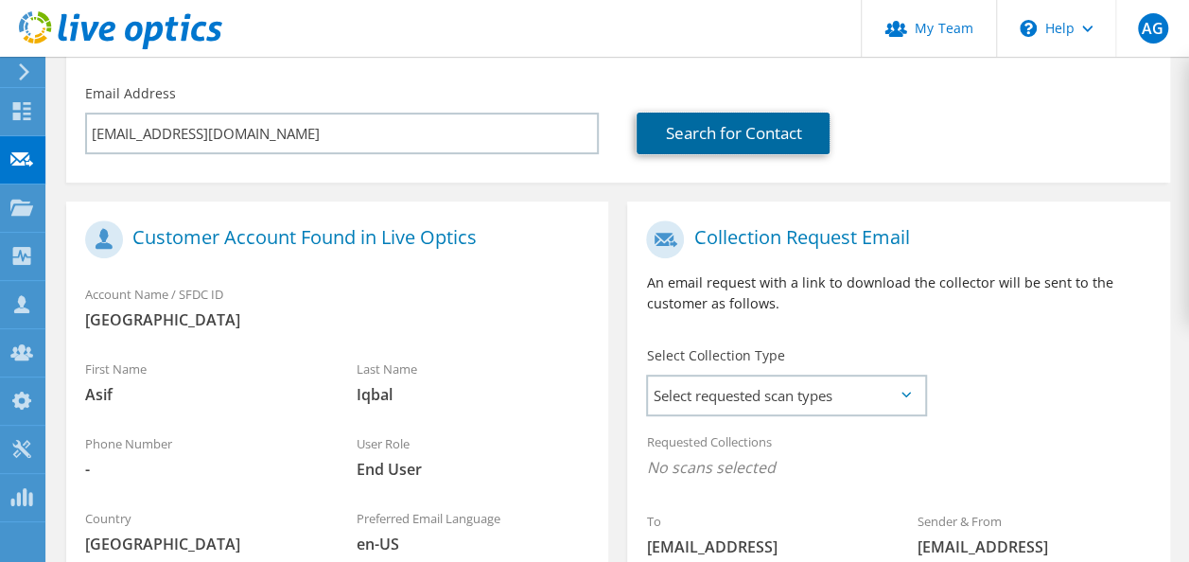
scroll to position [284, 0]
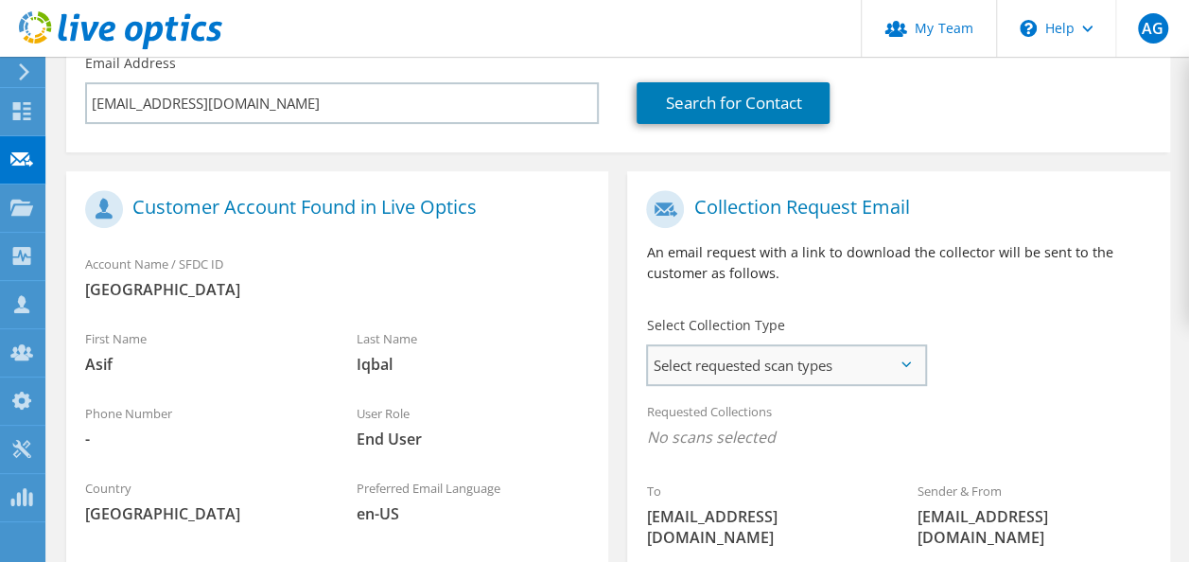
click at [805, 369] on span "Select requested scan types" at bounding box center [786, 365] width 276 height 38
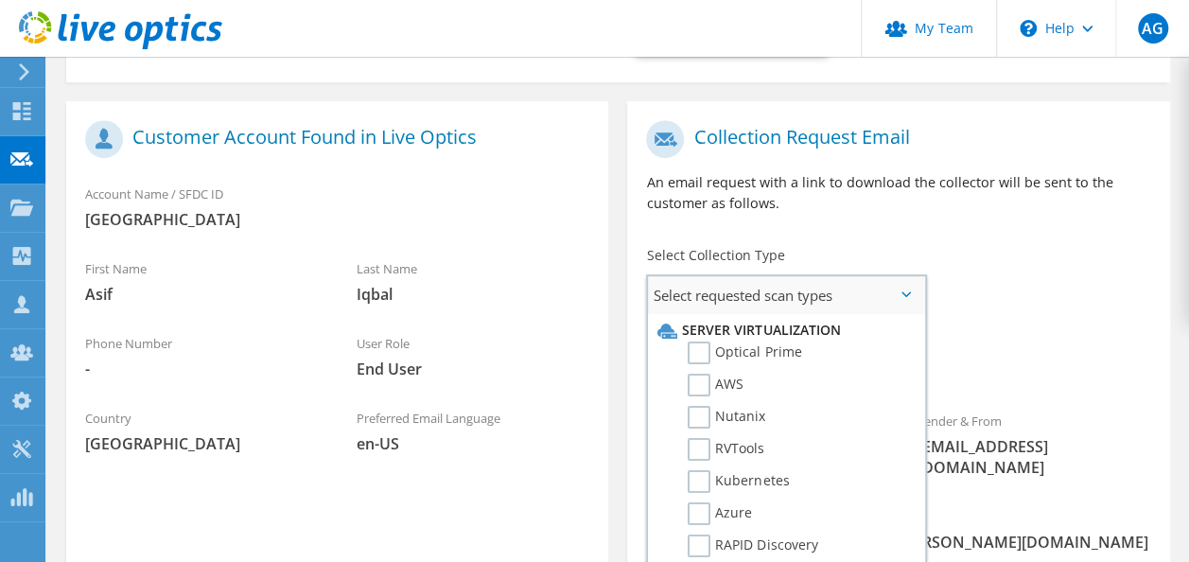
scroll to position [378, 0]
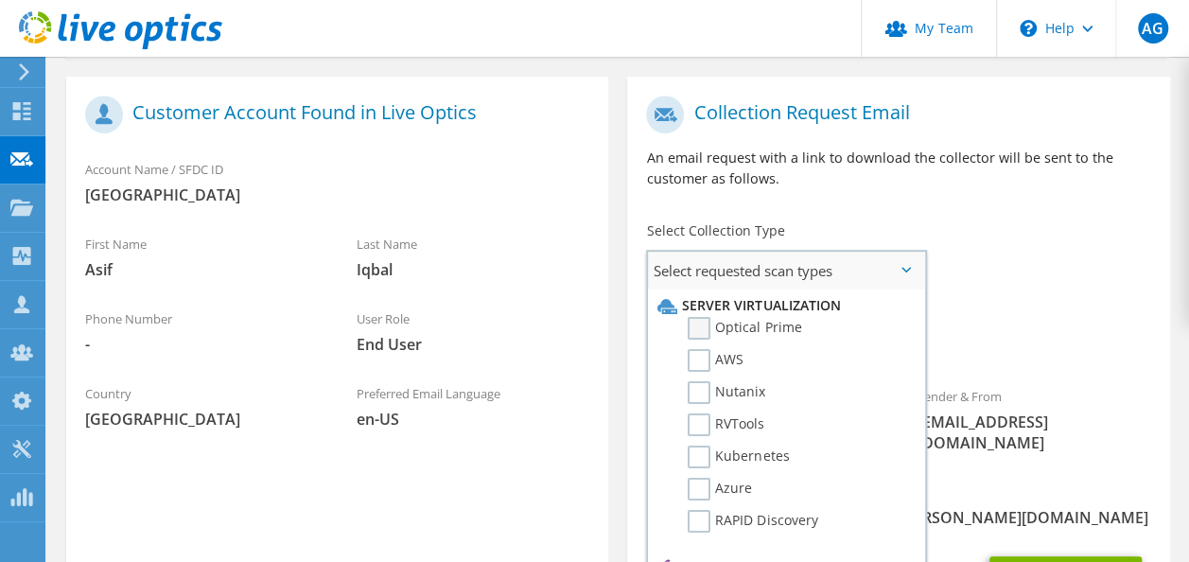
click at [767, 336] on label "Optical Prime" at bounding box center [744, 328] width 113 height 23
click at [0, 0] on input "Optical Prime" at bounding box center [0, 0] width 0 height 0
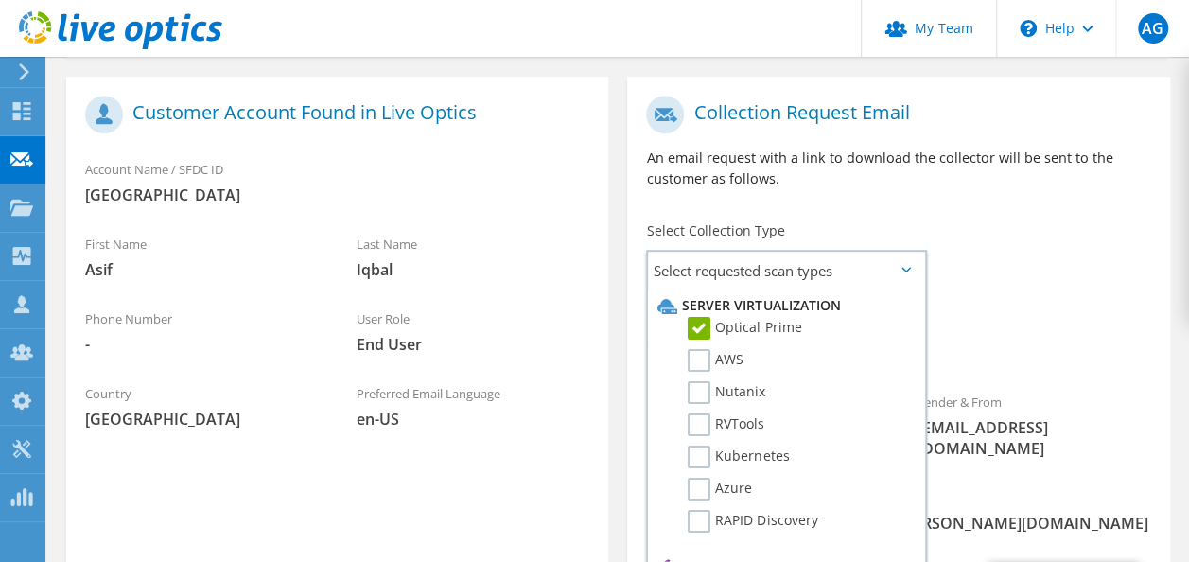
click at [1120, 288] on div "To aiqbal@bradfordgrammar.com Sender & From liveoptics@liveoptics.com" at bounding box center [898, 282] width 542 height 392
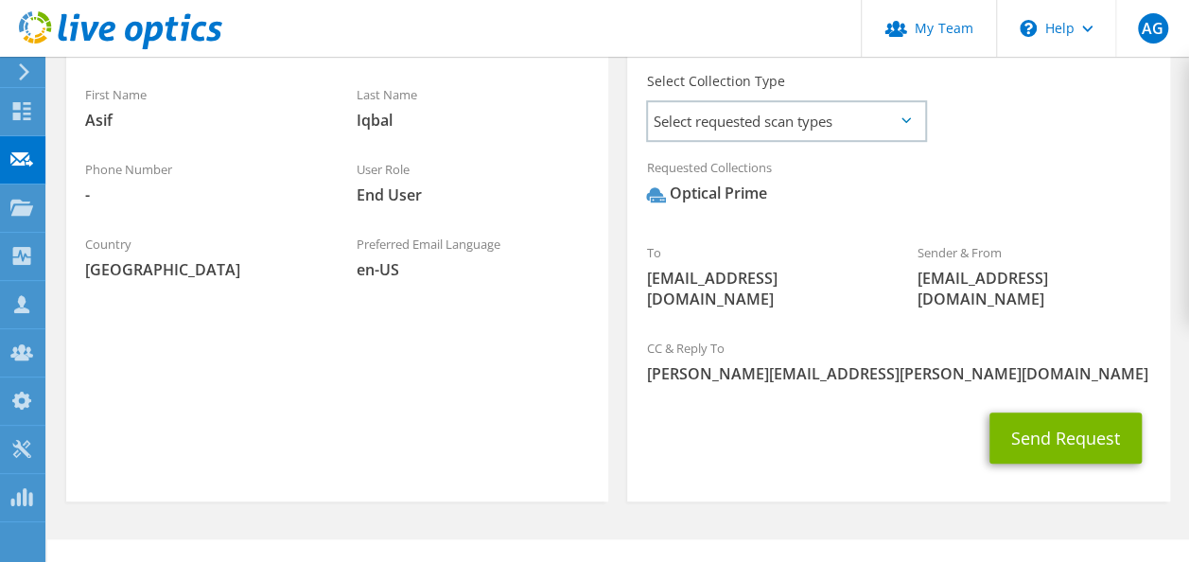
scroll to position [542, 0]
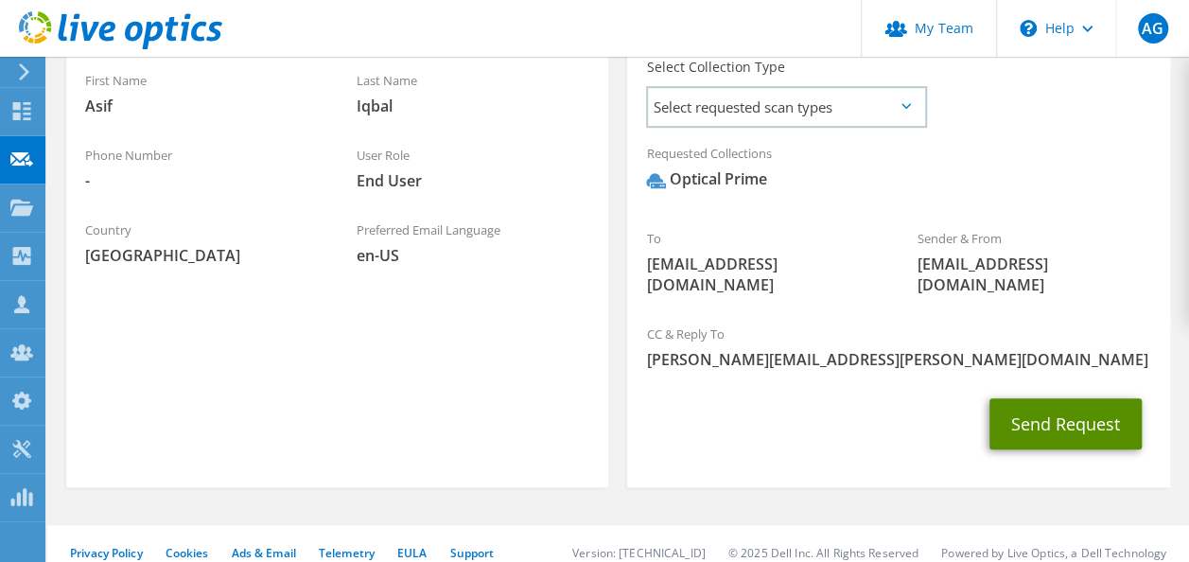
click at [1085, 398] on button "Send Request" at bounding box center [1065, 423] width 152 height 51
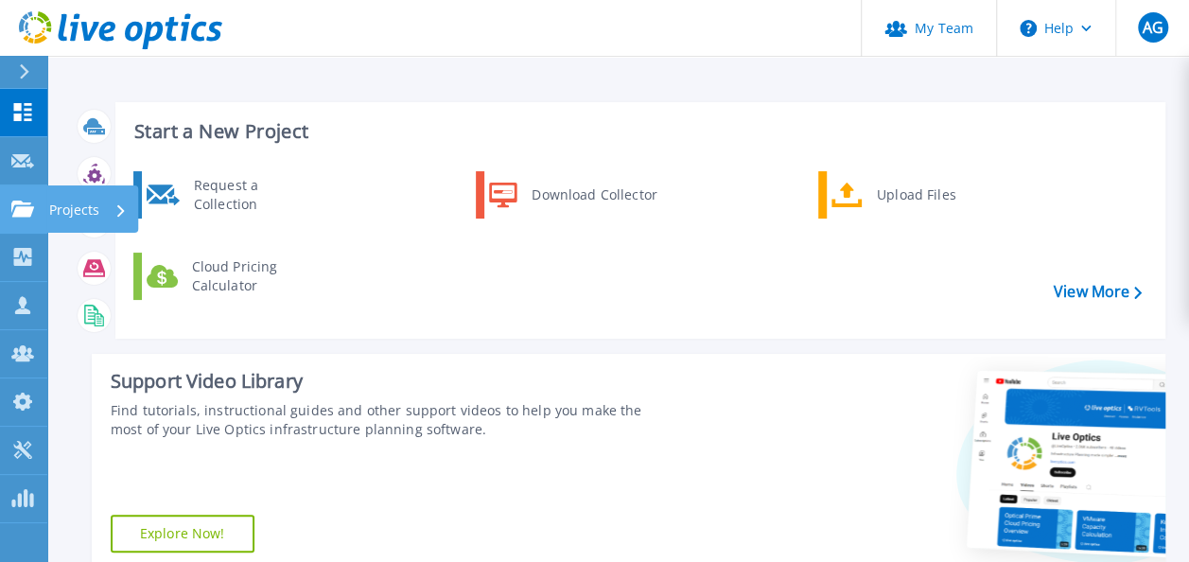
click at [22, 197] on link "Projects Projects" at bounding box center [23, 209] width 47 height 48
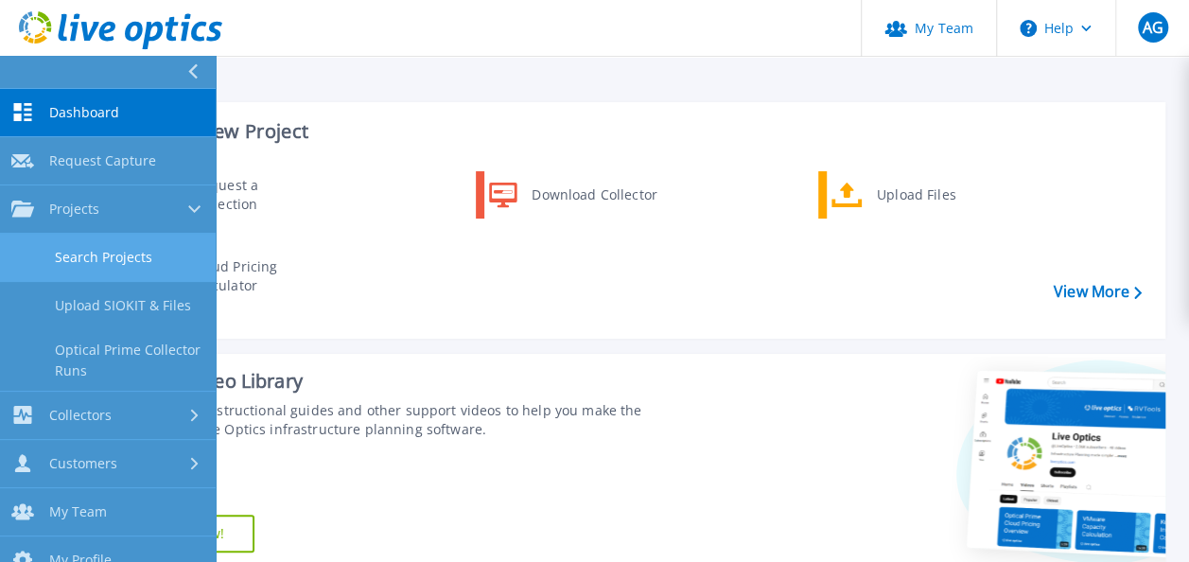
click at [110, 261] on link "Search Projects" at bounding box center [108, 258] width 216 height 48
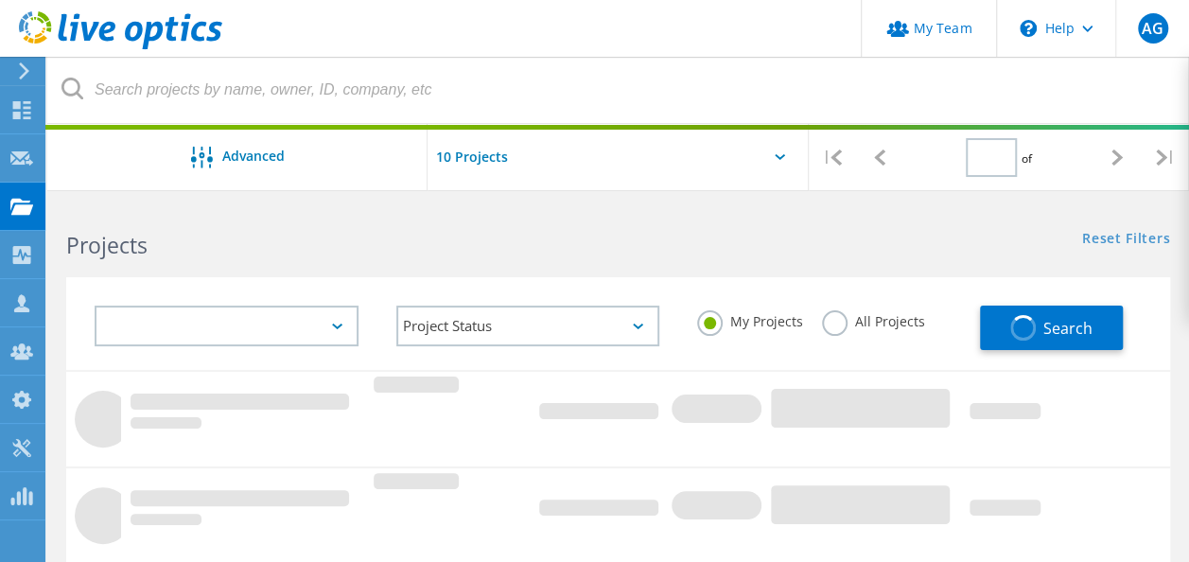
type input "1"
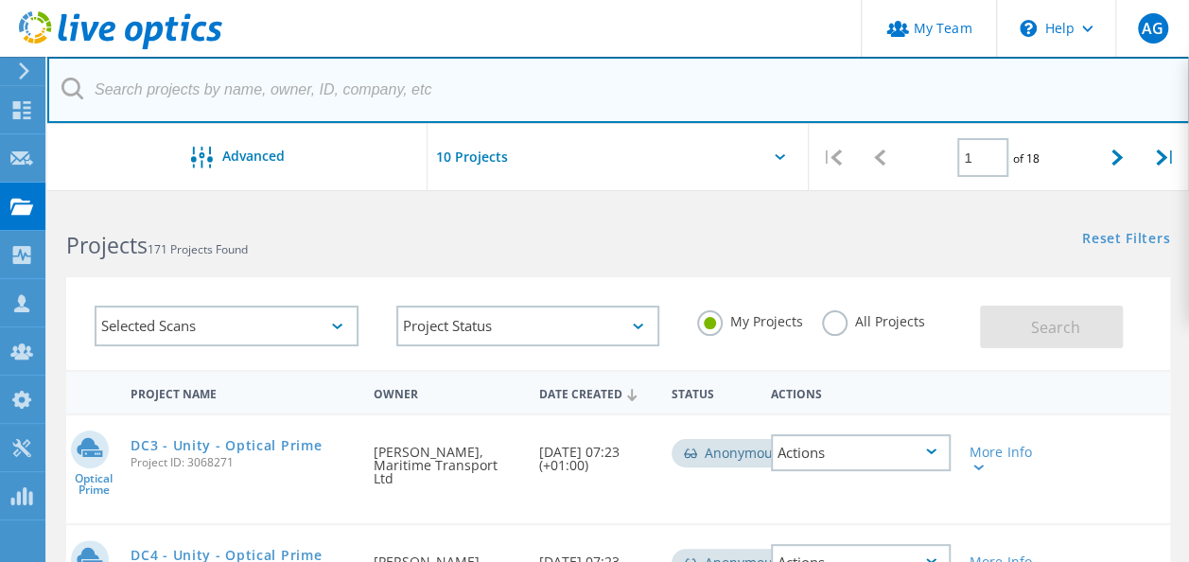
click at [320, 102] on input "text" at bounding box center [618, 90] width 1142 height 66
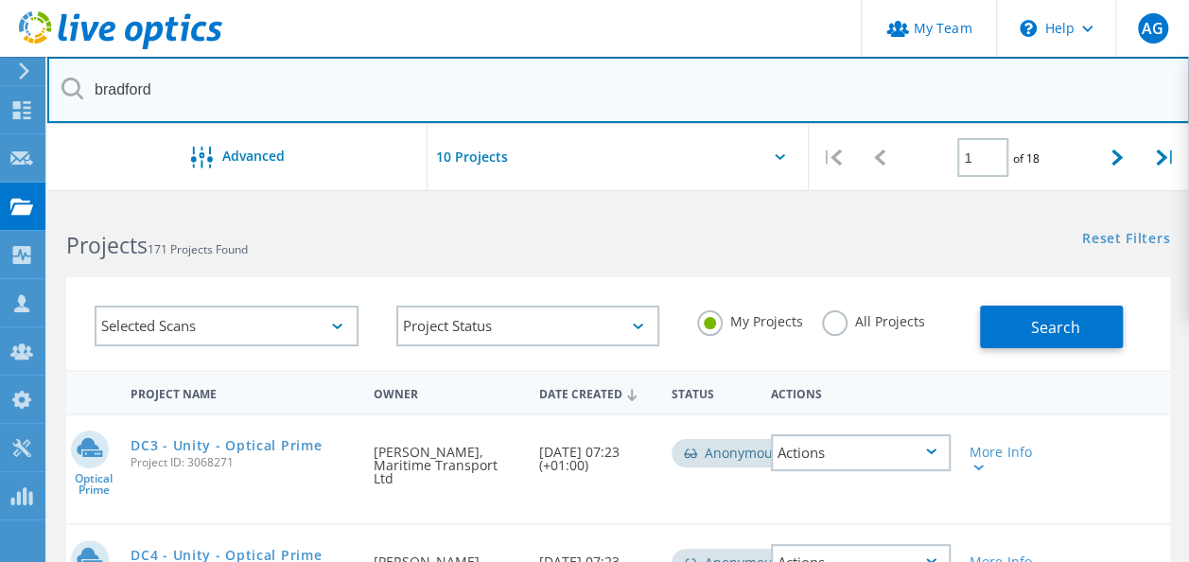
type input "bradford"
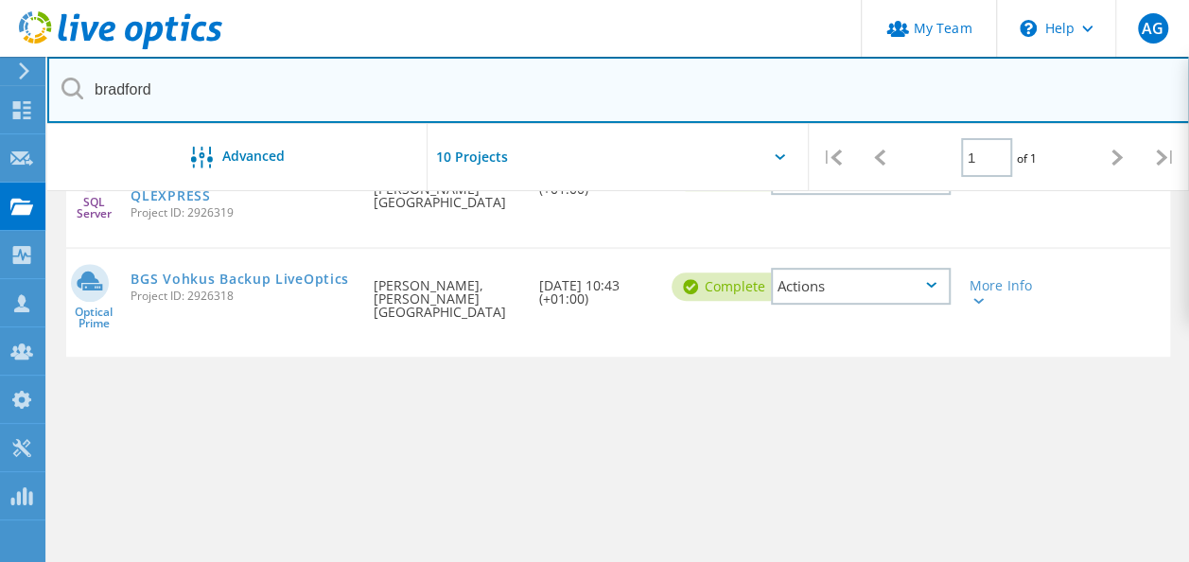
scroll to position [284, 0]
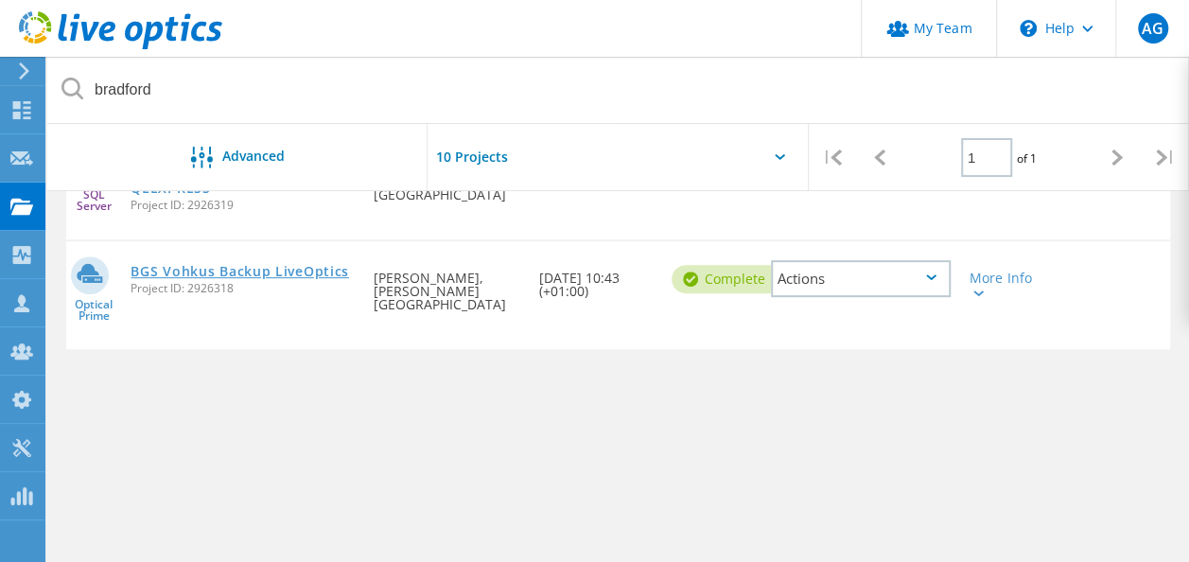
click at [287, 270] on link "BGS Vohkus Backup LiveOptics" at bounding box center [240, 271] width 218 height 13
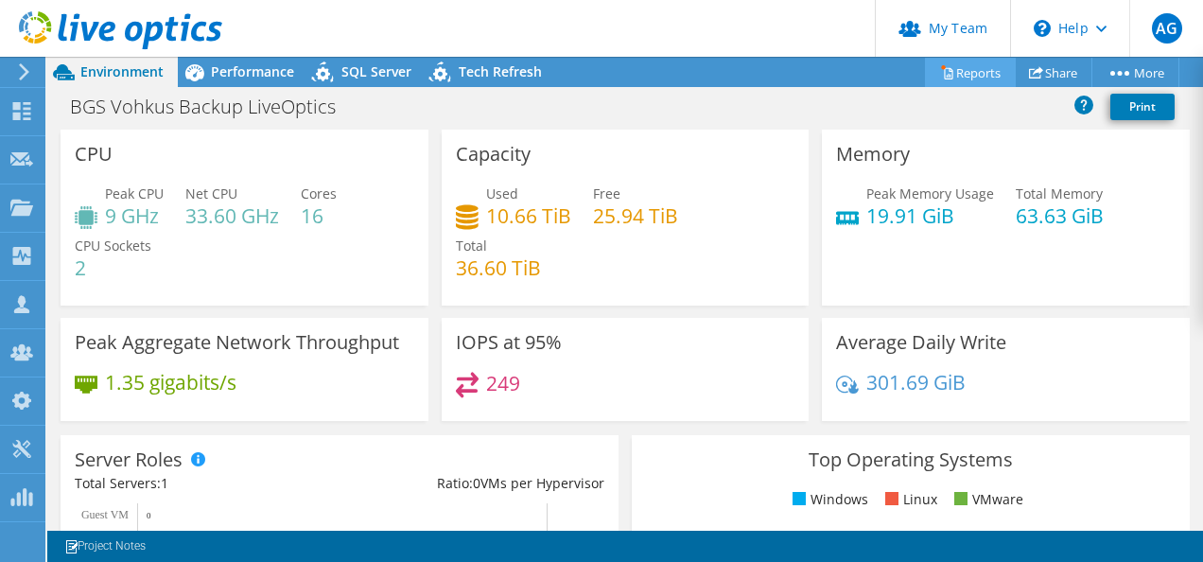
click at [968, 76] on link "Reports" at bounding box center [970, 72] width 91 height 29
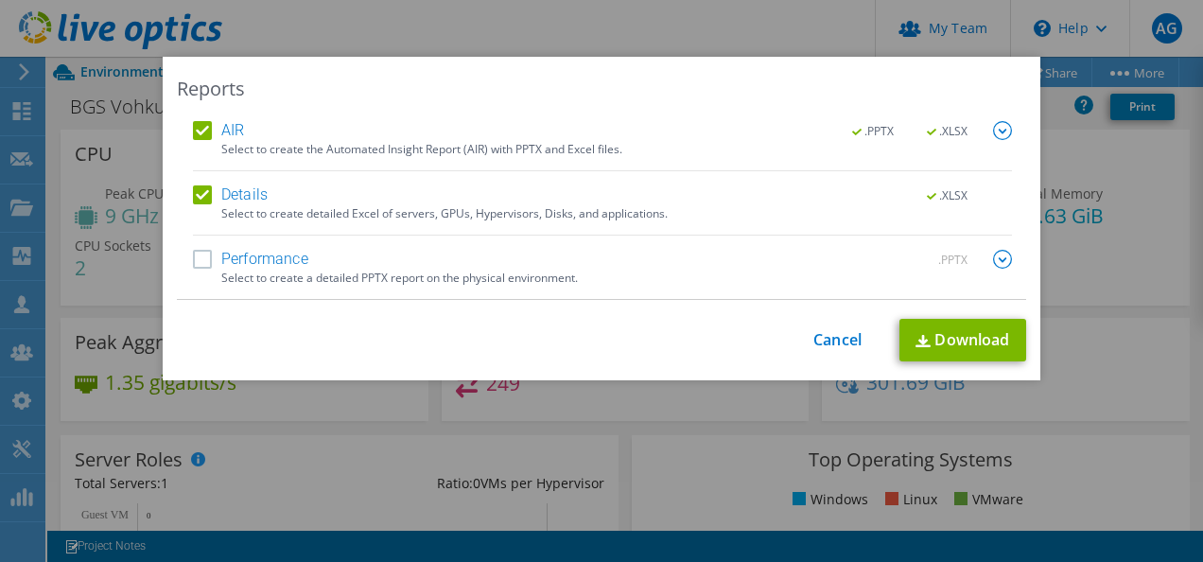
click at [197, 261] on label "Performance" at bounding box center [250, 259] width 115 height 19
click at [0, 0] on input "Performance" at bounding box center [0, 0] width 0 height 0
click at [935, 340] on link "Download" at bounding box center [962, 340] width 127 height 43
click at [1076, 193] on div "Reports AIR .PPTX .XLSX Select to create the Automated Insight Report (AIR) wit…" at bounding box center [601, 281] width 1203 height 448
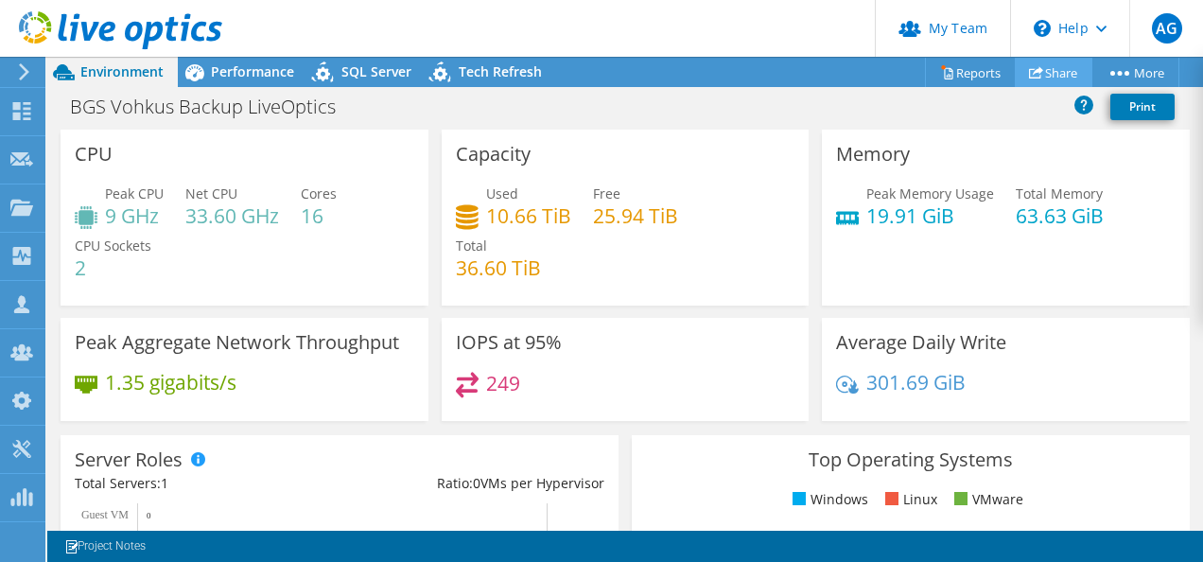
click at [1054, 75] on link "Share" at bounding box center [1054, 72] width 78 height 29
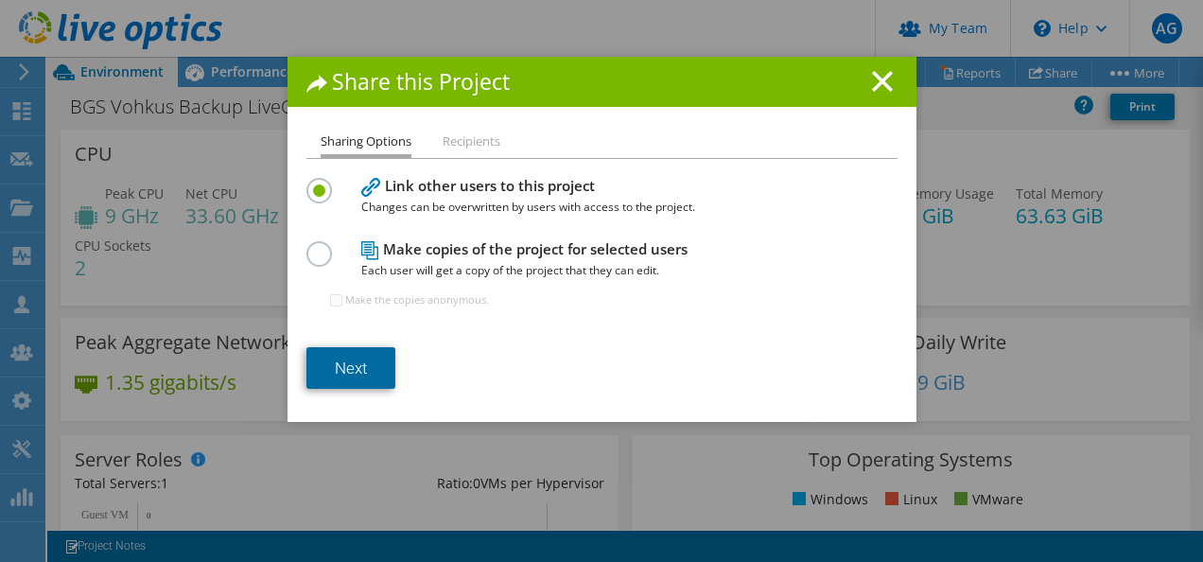
click at [344, 369] on link "Next" at bounding box center [350, 368] width 89 height 42
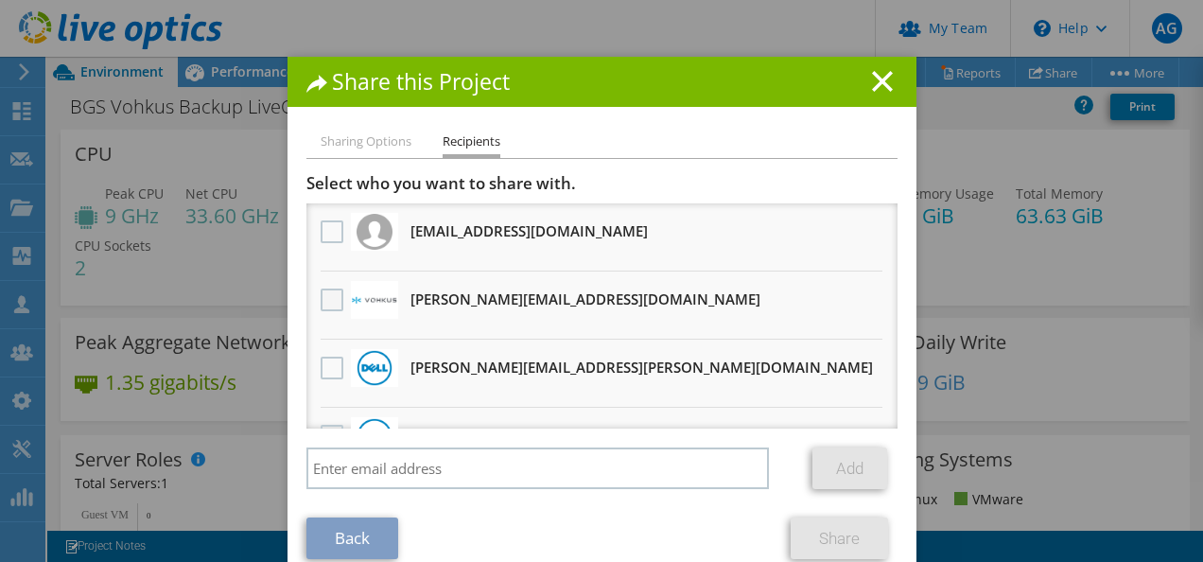
click at [321, 306] on label at bounding box center [334, 299] width 27 height 23
click at [0, 0] on input "checkbox" at bounding box center [0, 0] width 0 height 0
click at [824, 543] on link "Share" at bounding box center [839, 538] width 97 height 42
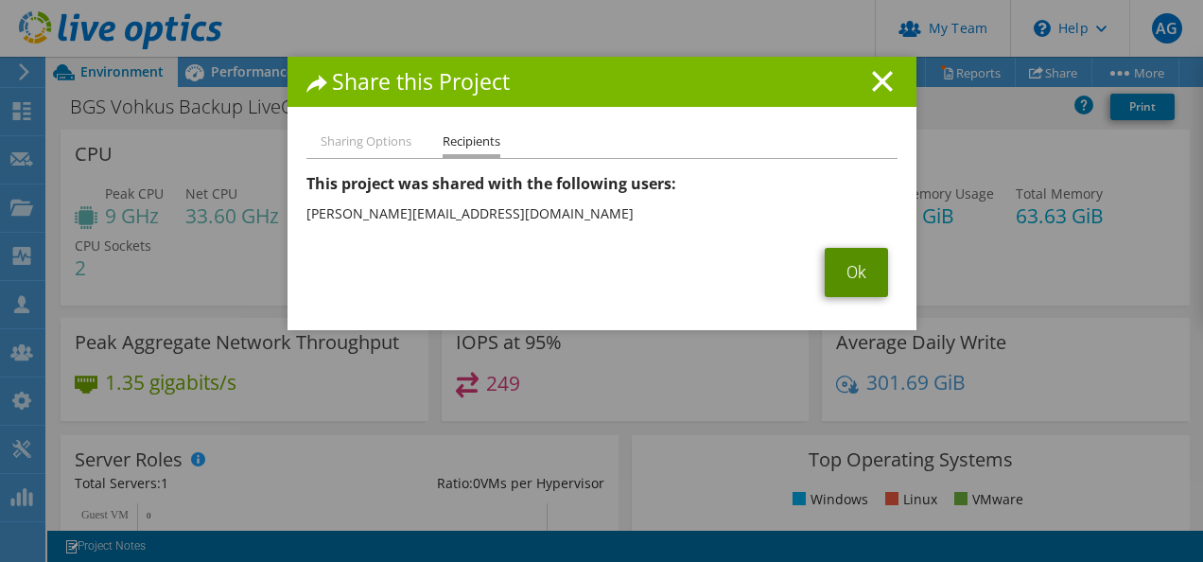
click at [838, 273] on link "Ok" at bounding box center [856, 272] width 63 height 49
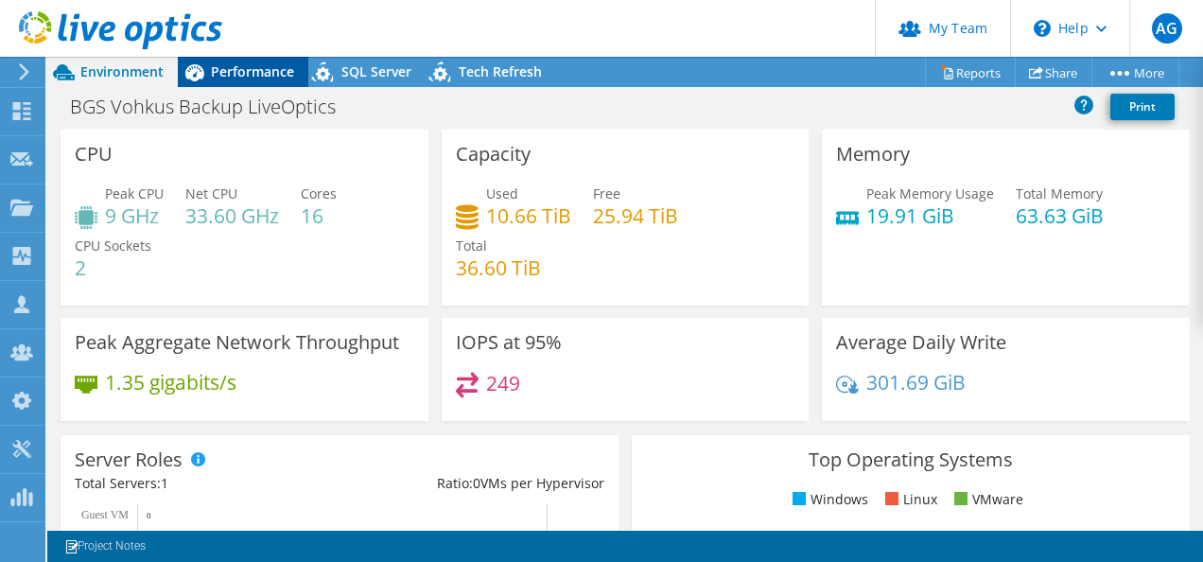
click at [261, 74] on span "Performance" at bounding box center [252, 71] width 83 height 18
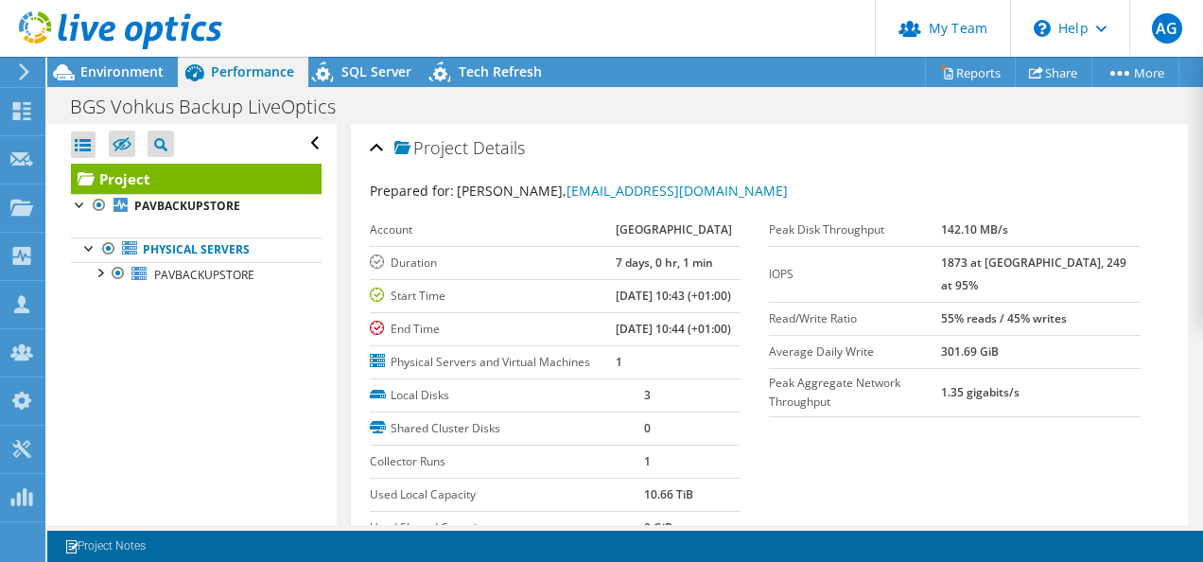
scroll to position [284, 0]
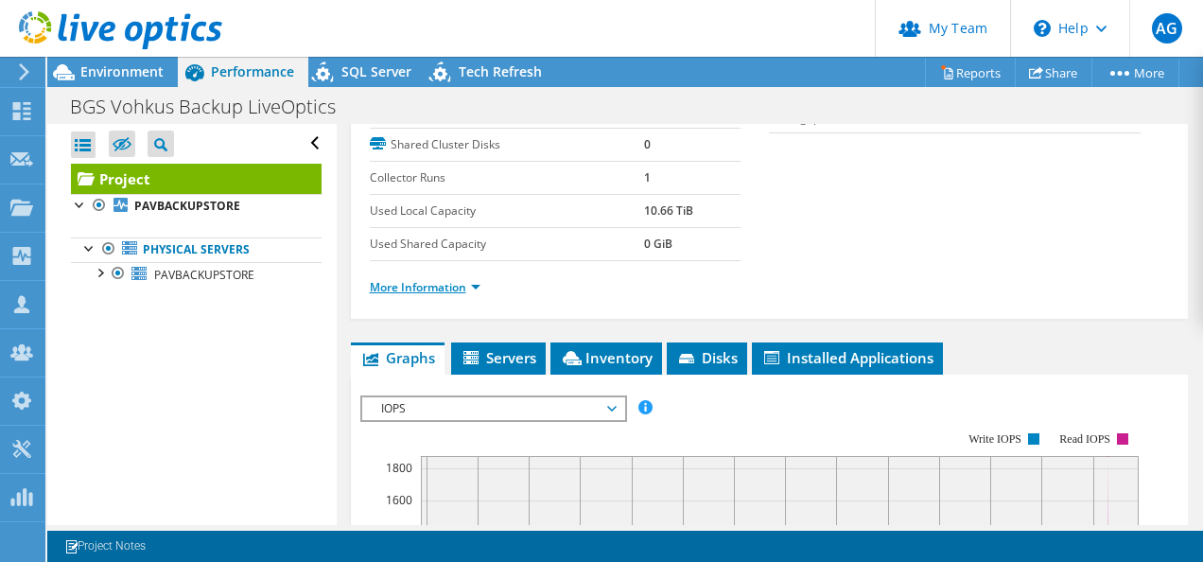
click at [474, 295] on link "More Information" at bounding box center [425, 287] width 111 height 16
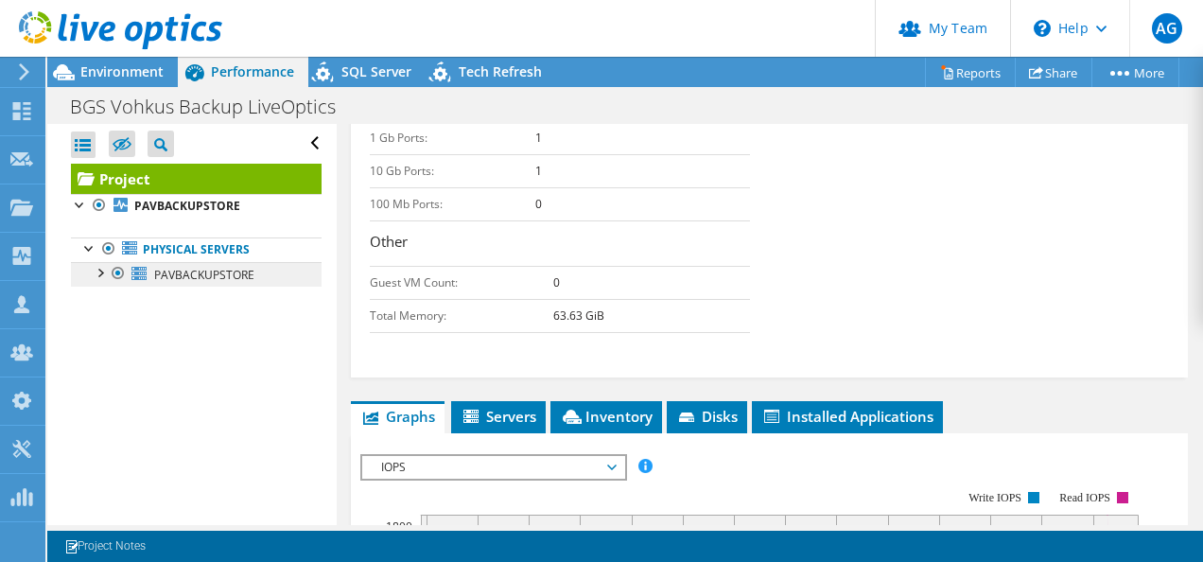
scroll to position [757, 0]
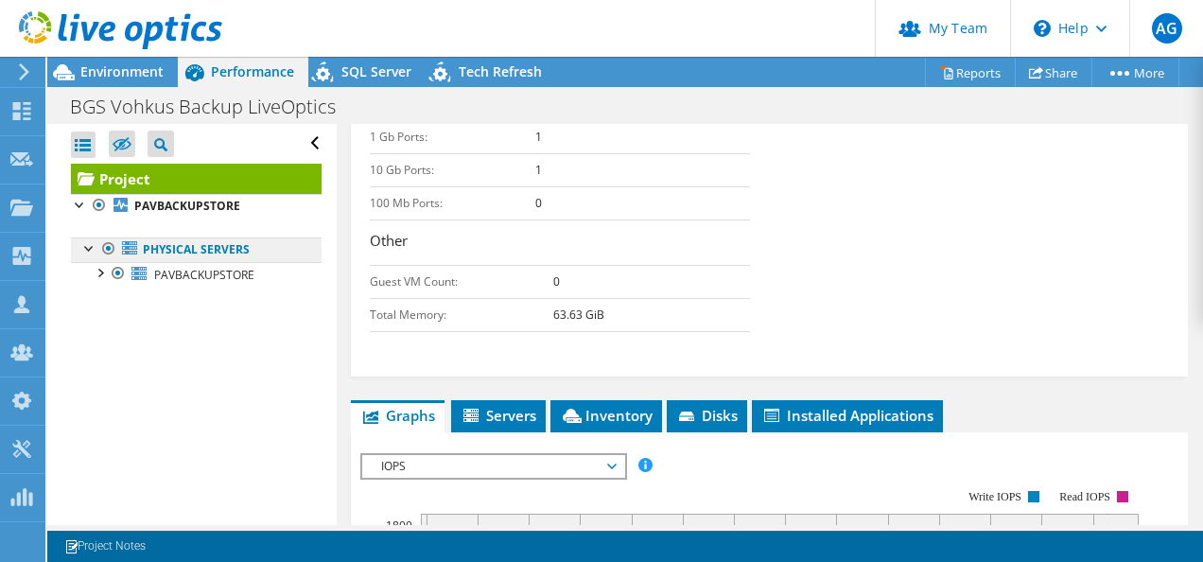
click at [176, 246] on link "Physical Servers" at bounding box center [196, 249] width 251 height 25
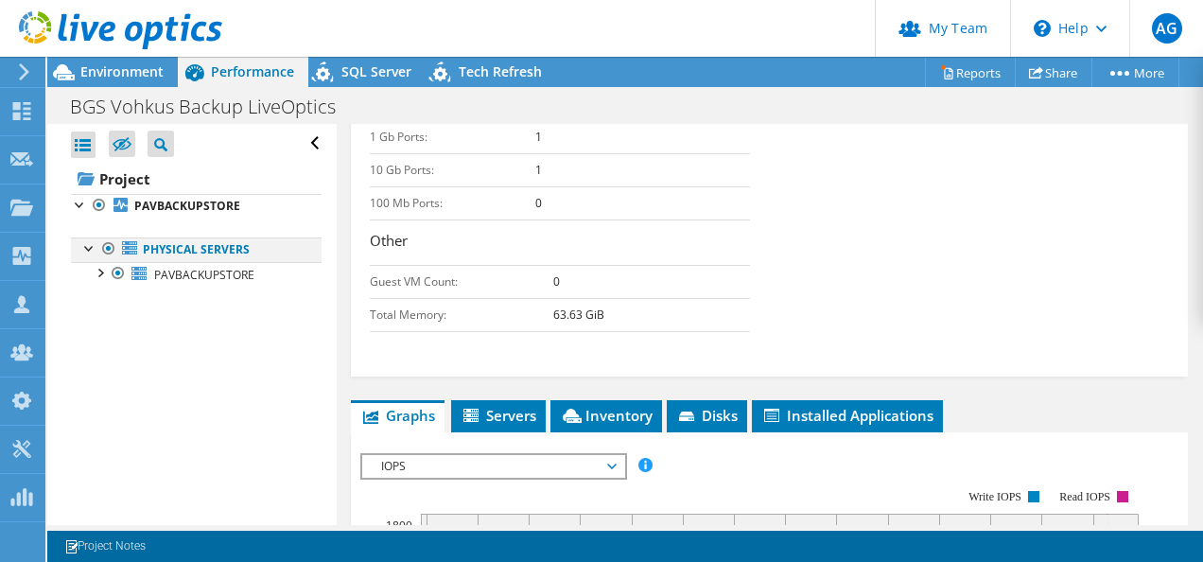
click at [90, 246] on div at bounding box center [89, 246] width 19 height 19
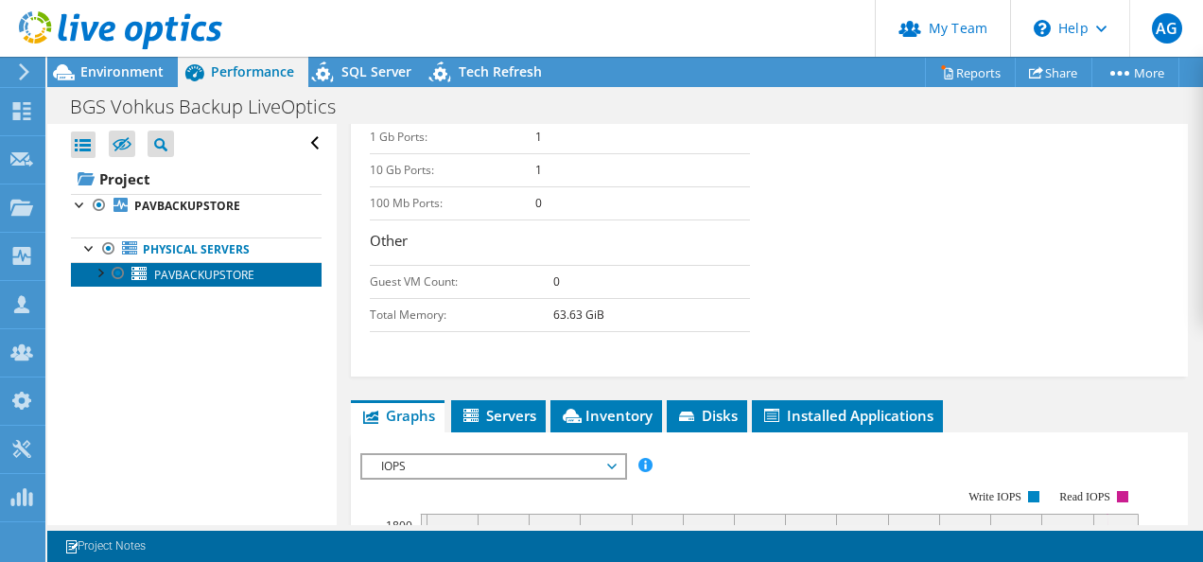
click at [156, 270] on span "PAVBACKUPSTORE" at bounding box center [204, 275] width 100 height 16
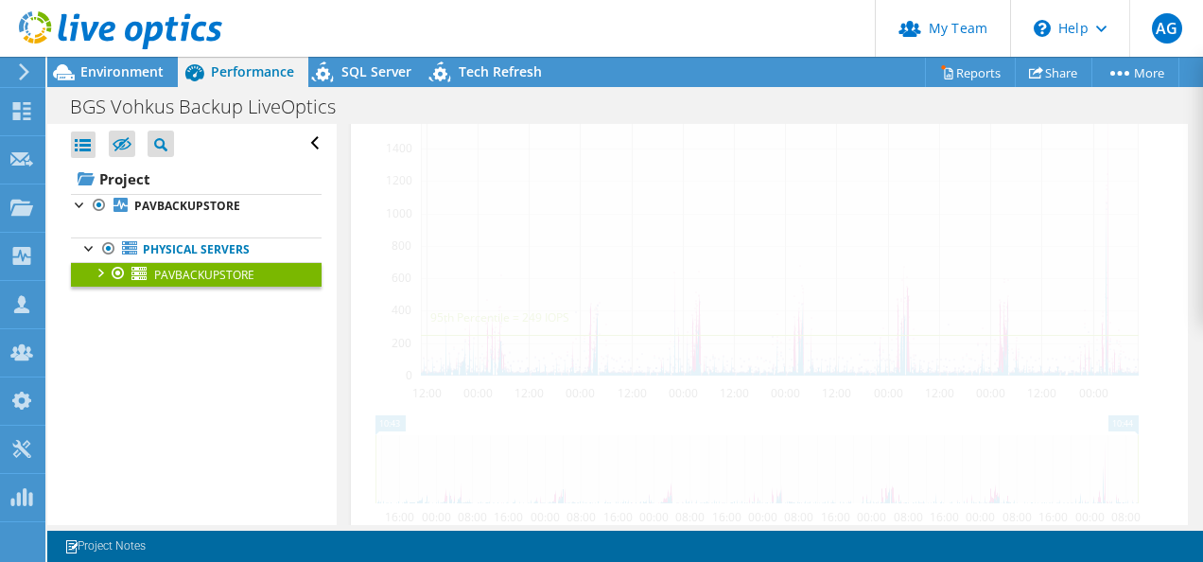
scroll to position [541, 0]
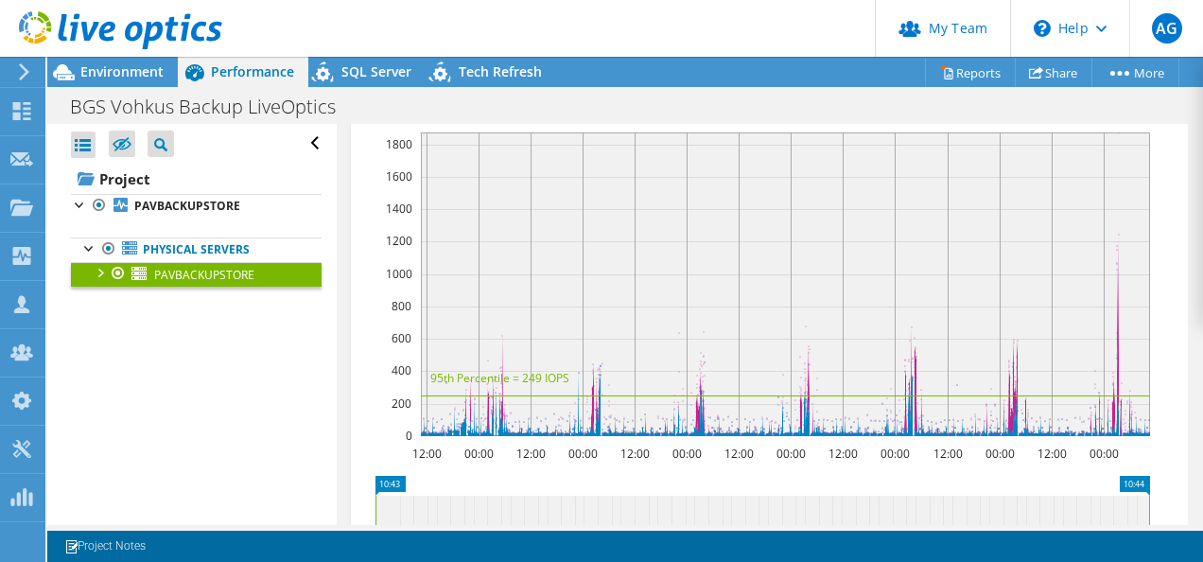
click at [105, 267] on div at bounding box center [99, 271] width 19 height 19
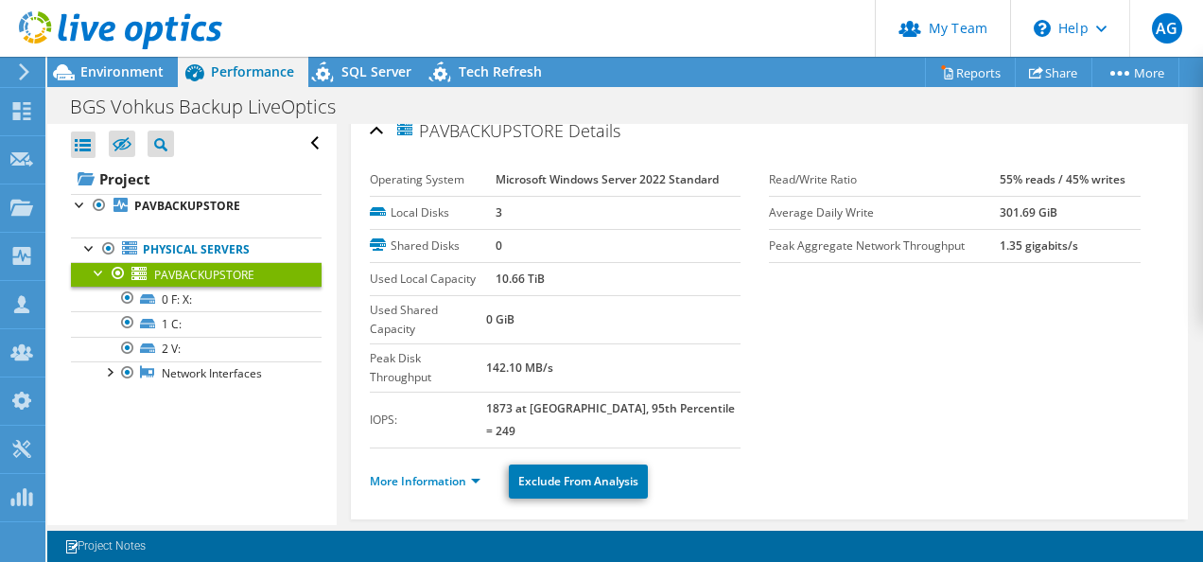
scroll to position [0, 0]
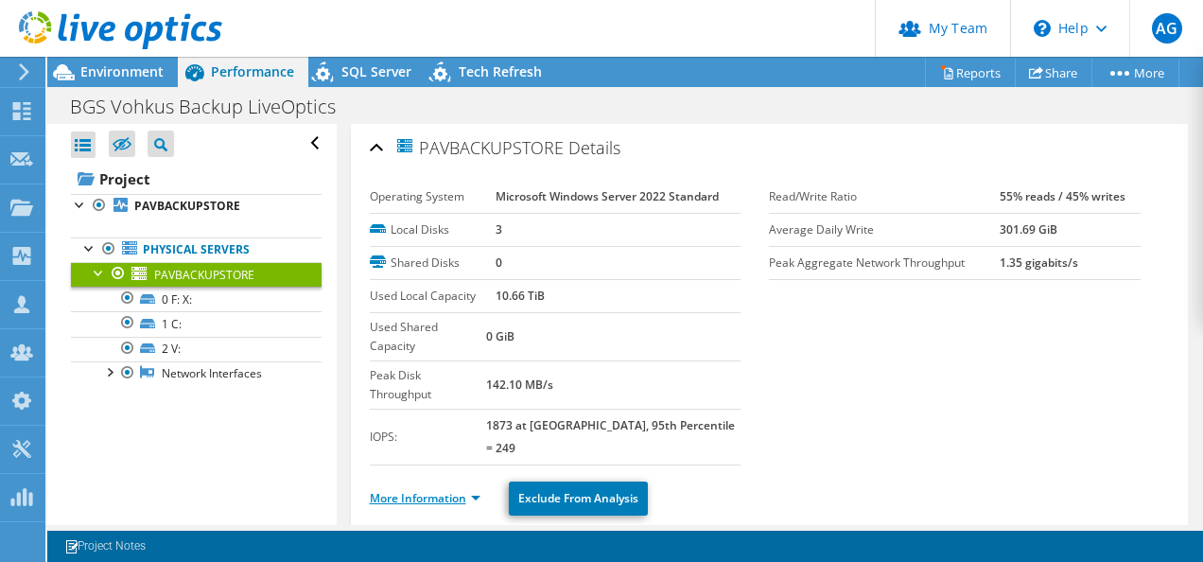
click at [475, 490] on link "More Information" at bounding box center [425, 498] width 111 height 16
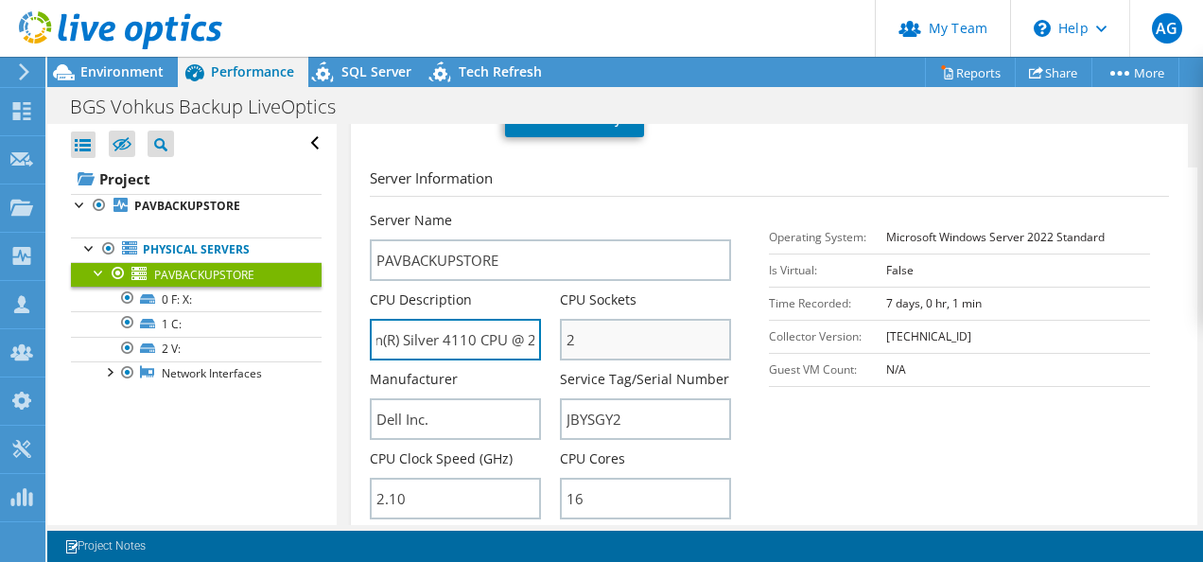
scroll to position [0, 129]
drag, startPoint x: 489, startPoint y: 282, endPoint x: 564, endPoint y: 284, distance: 74.7
click at [566, 211] on div "Server Name PAVBACKUPSTORE CPU Description Intel(R) Xeon(R) Silver 4110 CPU @ 2…" at bounding box center [560, 211] width 381 height 0
click at [443, 319] on input "Intel(R) Xeon(R) Silver 4110 CPU @ 2.10GHz" at bounding box center [455, 340] width 171 height 42
click at [410, 319] on input "Intel(R) Xeon(R) Silver 4110 CPU @ 2.10GHz" at bounding box center [455, 340] width 171 height 42
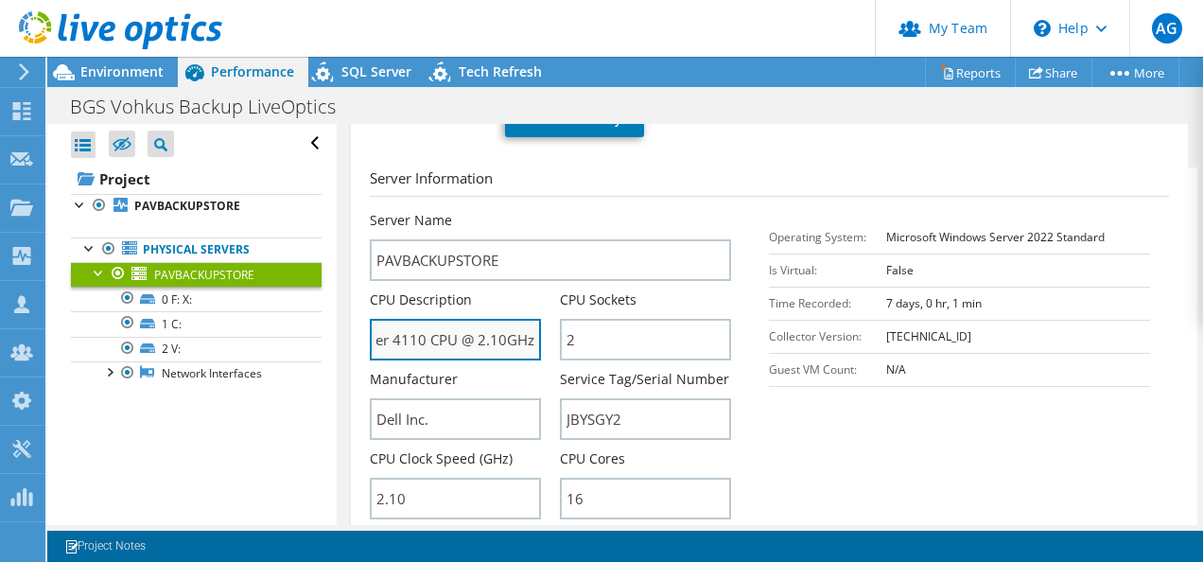
click at [410, 319] on input "Intel(R) Xeon(R) Silver 4110 CPU @ 2.10GHz" at bounding box center [455, 340] width 171 height 42
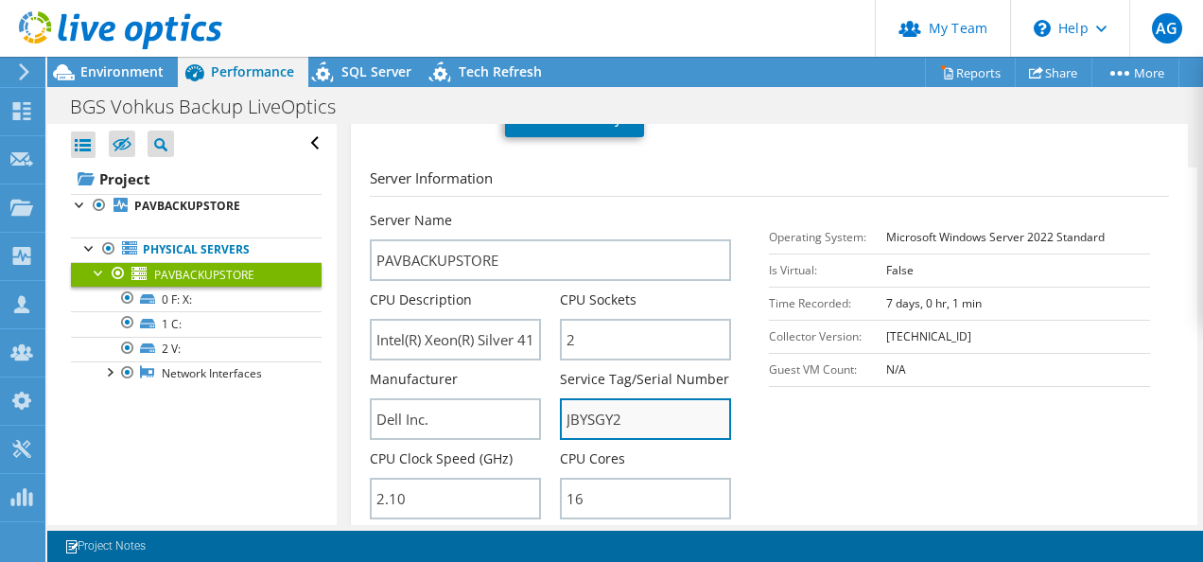
click at [595, 398] on input "JBYSGY2" at bounding box center [645, 419] width 171 height 42
